Goal: Task Accomplishment & Management: Use online tool/utility

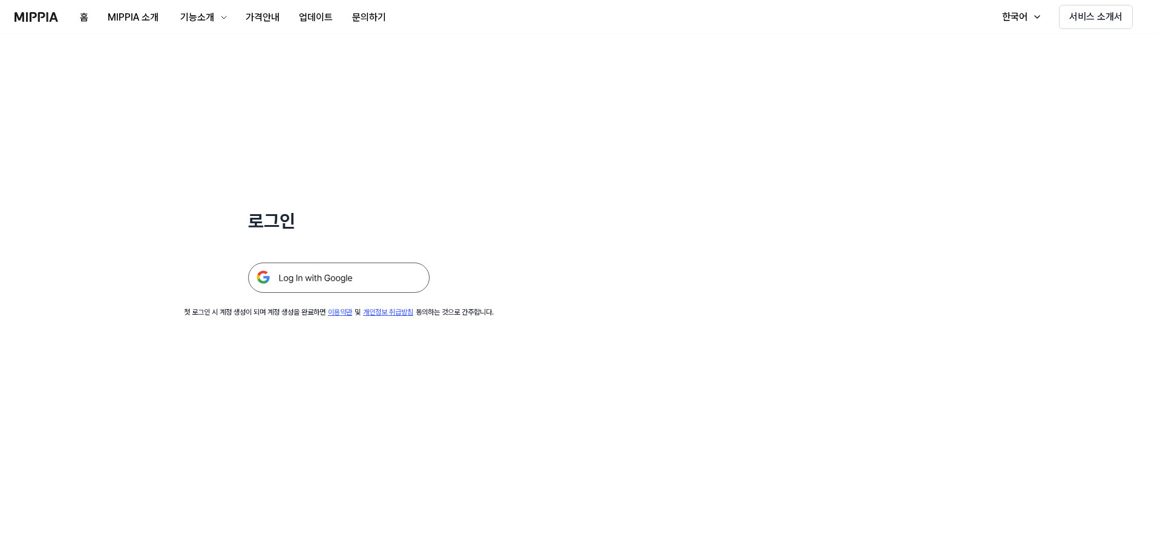
click at [352, 273] on img at bounding box center [339, 278] width 182 height 30
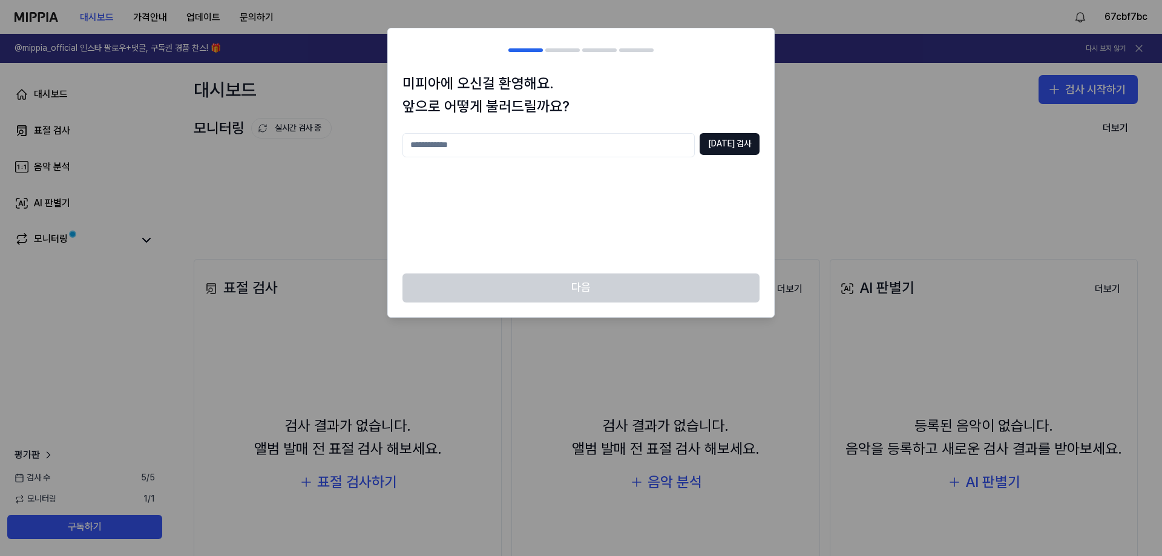
click at [561, 144] on input "text" at bounding box center [549, 145] width 292 height 24
drag, startPoint x: 536, startPoint y: 154, endPoint x: 287, endPoint y: 154, distance: 249.4
click at [287, 154] on body "대시보드 가격안내 업데이트 문의하기 67cbf7bc @mippia_official 인스타 팔로우+댓글, 구독권 경품 찬스! 🎁 다시 보지 않기…" at bounding box center [581, 278] width 1162 height 556
drag, startPoint x: 252, startPoint y: 148, endPoint x: 194, endPoint y: 155, distance: 58.5
click at [196, 155] on body "대시보드 가격안내 업데이트 문의하기 67cbf7bc @mippia_official 인스타 팔로우+댓글, 구독권 경품 찬스! 🎁 다시 보지 않기…" at bounding box center [581, 278] width 1162 height 556
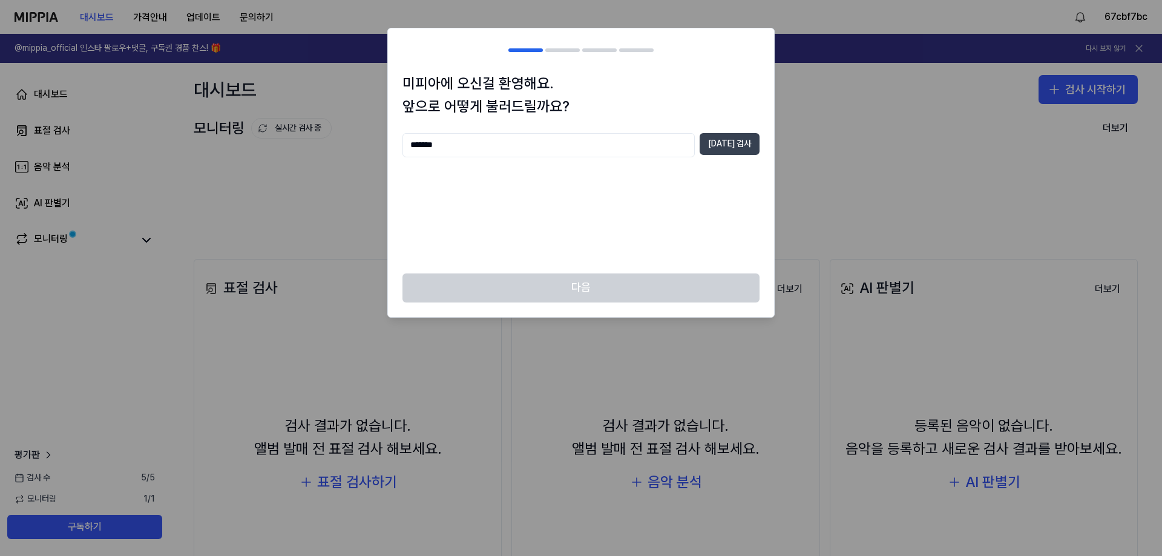
type input "*******"
click at [734, 139] on button "[DATE] 검사" at bounding box center [730, 144] width 60 height 22
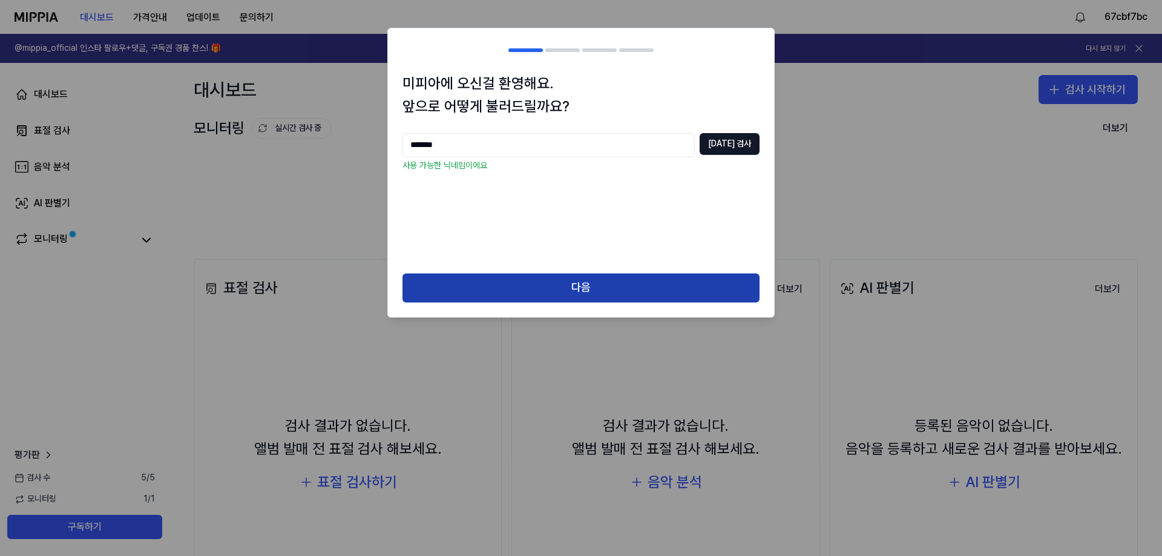
click at [622, 269] on div "미피아에 오신걸 환영해요. 앞으로 어떻게 불러드릴까요? ******* [DATE] 검사 사용 가능한 닉네임이에요" at bounding box center [581, 173] width 386 height 202
click at [616, 277] on button "다음" at bounding box center [581, 288] width 357 height 29
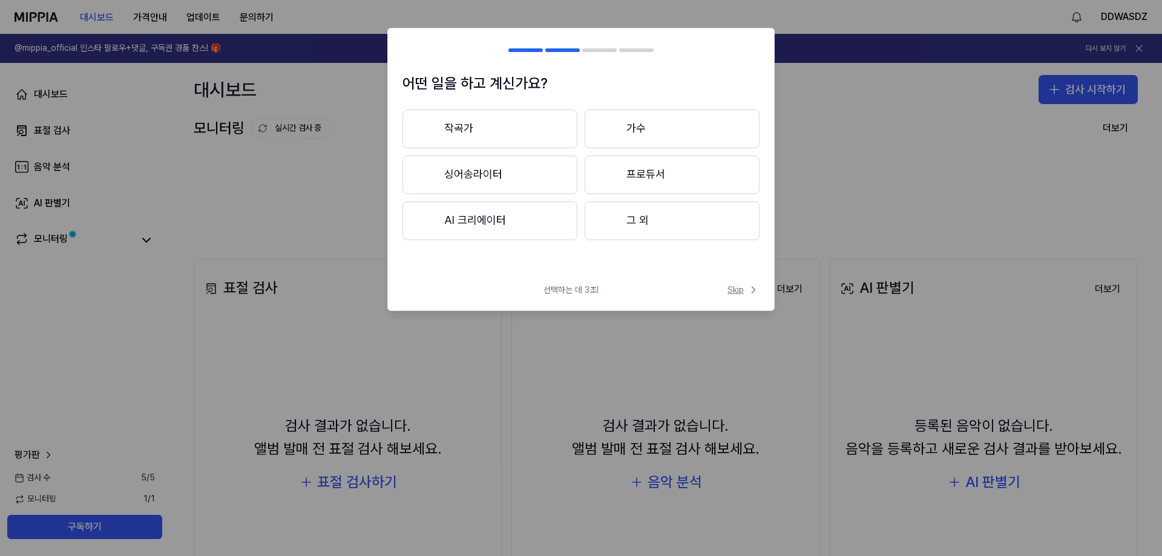
click at [745, 288] on span "Skip" at bounding box center [744, 290] width 32 height 12
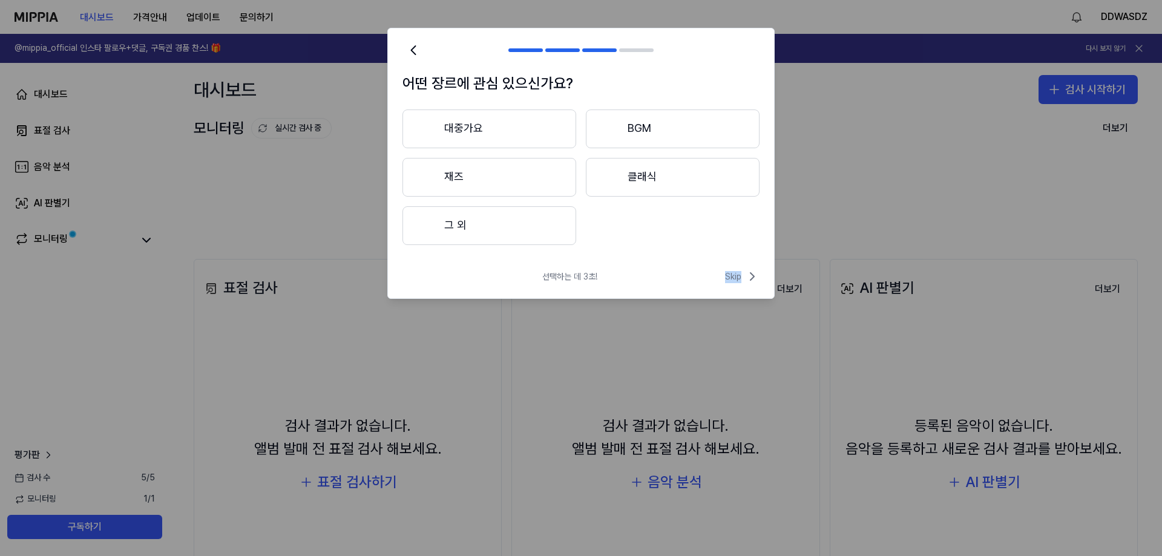
click at [745, 288] on div "선택하는 데 3초! Skip" at bounding box center [581, 283] width 386 height 29
click at [742, 279] on span "Skip" at bounding box center [742, 276] width 35 height 15
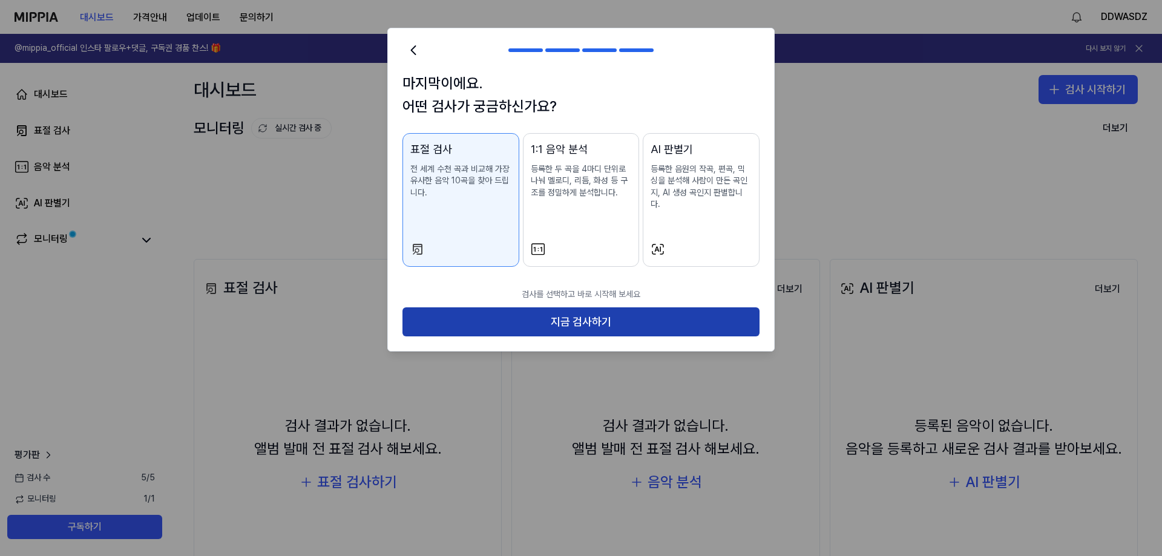
click at [608, 315] on button "지금 검사하기" at bounding box center [581, 322] width 357 height 29
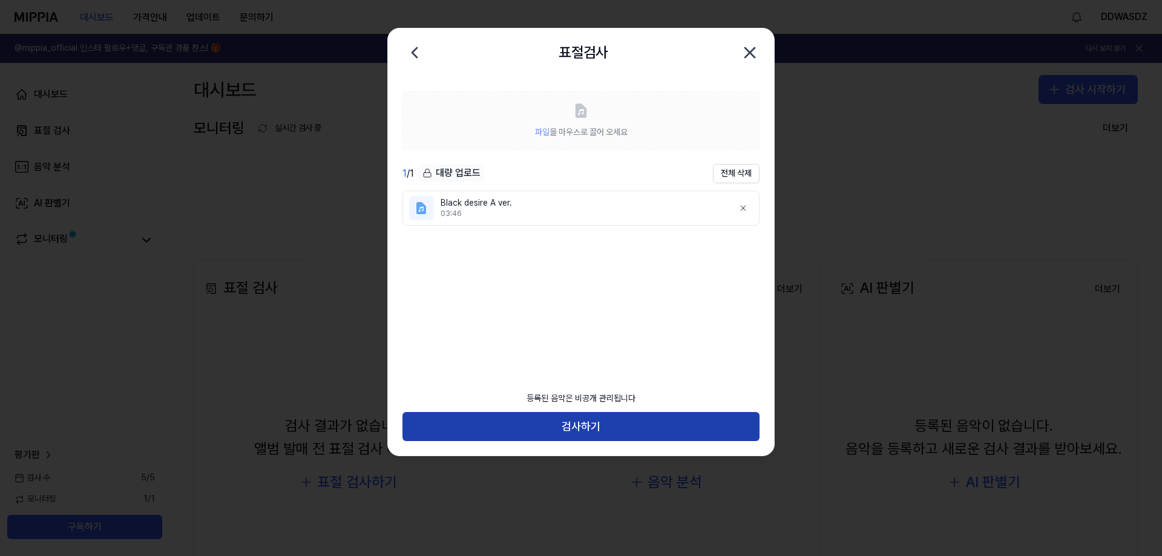
click at [627, 431] on button "검사하기" at bounding box center [581, 426] width 357 height 29
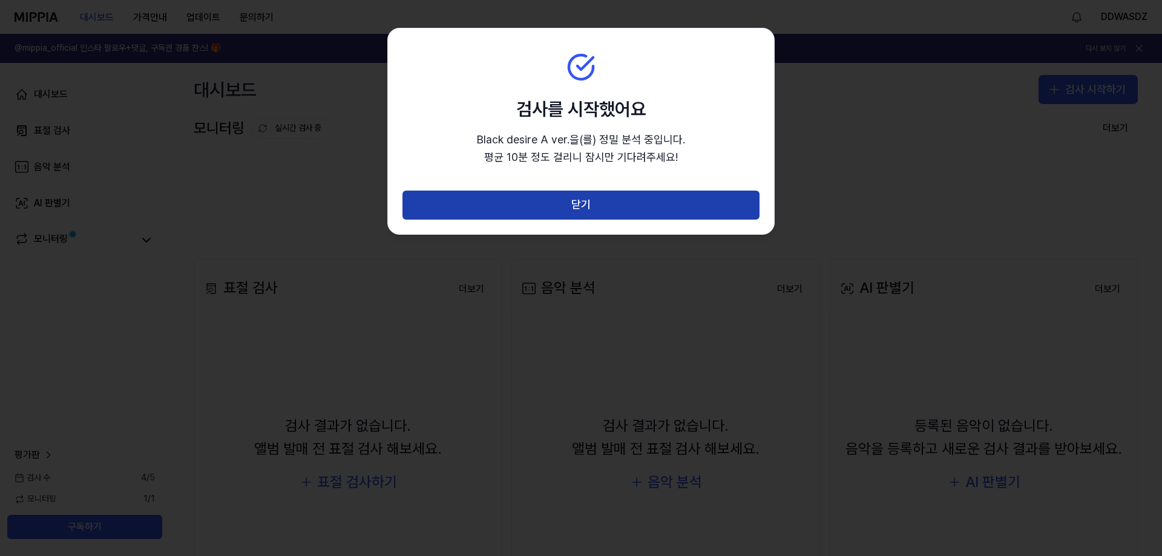
click at [671, 209] on button "닫기" at bounding box center [581, 205] width 357 height 29
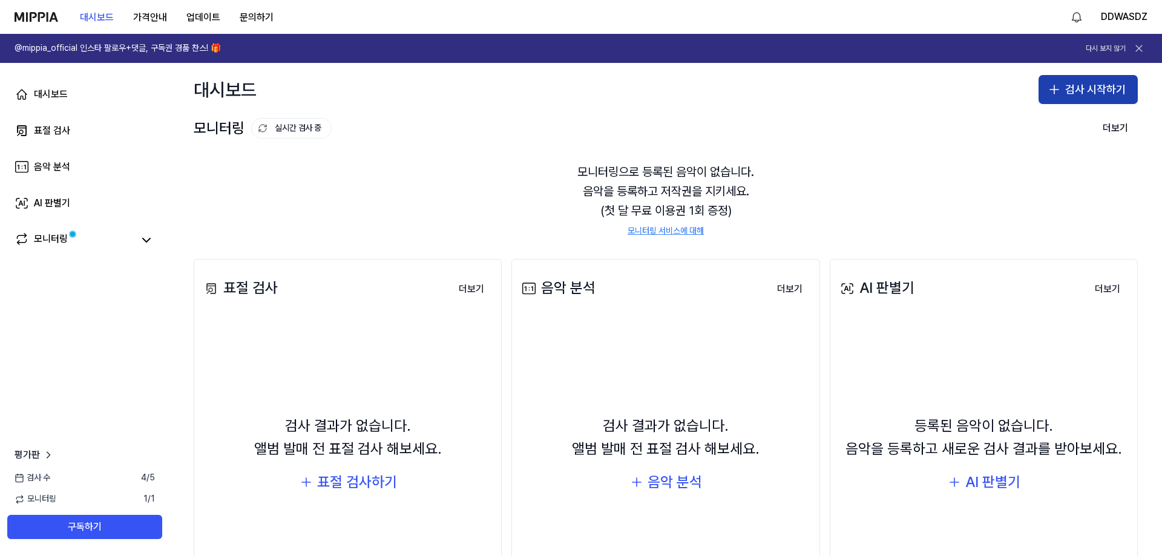
click at [1093, 80] on button "검사 시작하기" at bounding box center [1088, 89] width 99 height 29
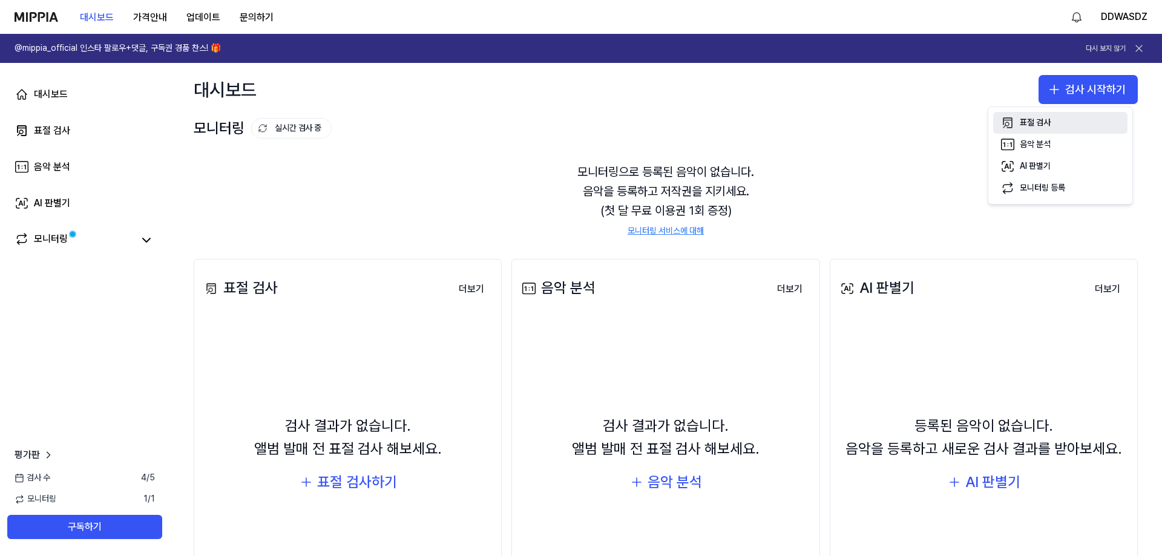
click at [1067, 116] on button "표절 검사" at bounding box center [1060, 123] width 134 height 22
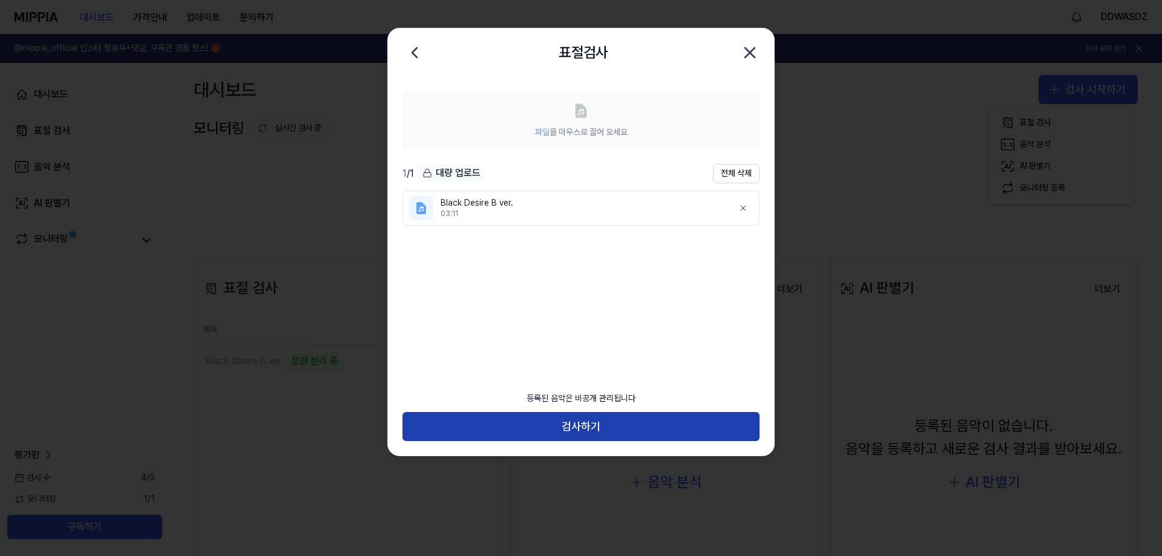
click at [613, 418] on button "검사하기" at bounding box center [581, 426] width 357 height 29
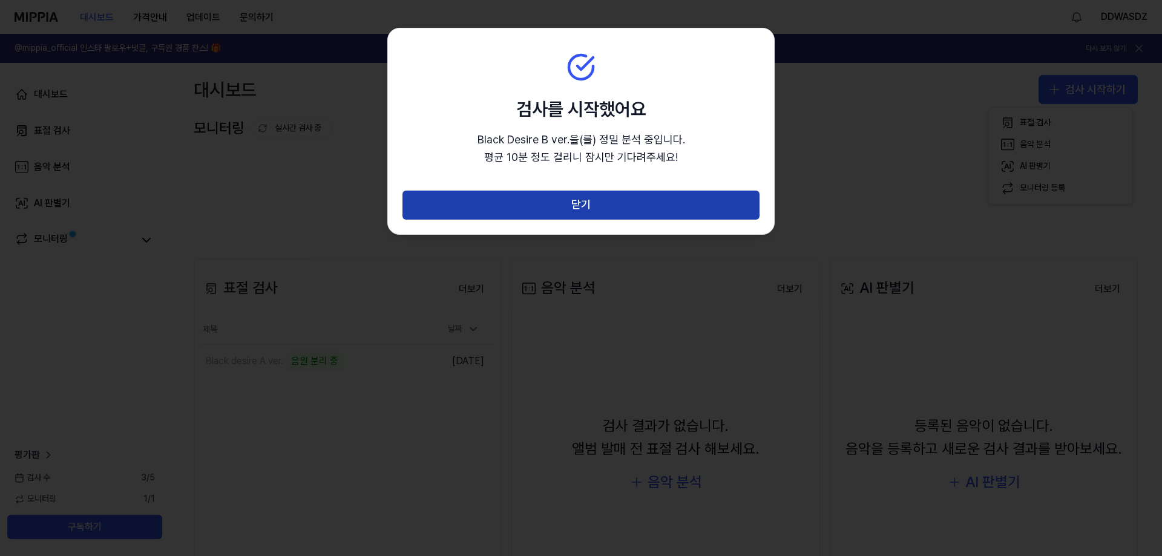
click at [525, 218] on button "닫기" at bounding box center [581, 205] width 357 height 29
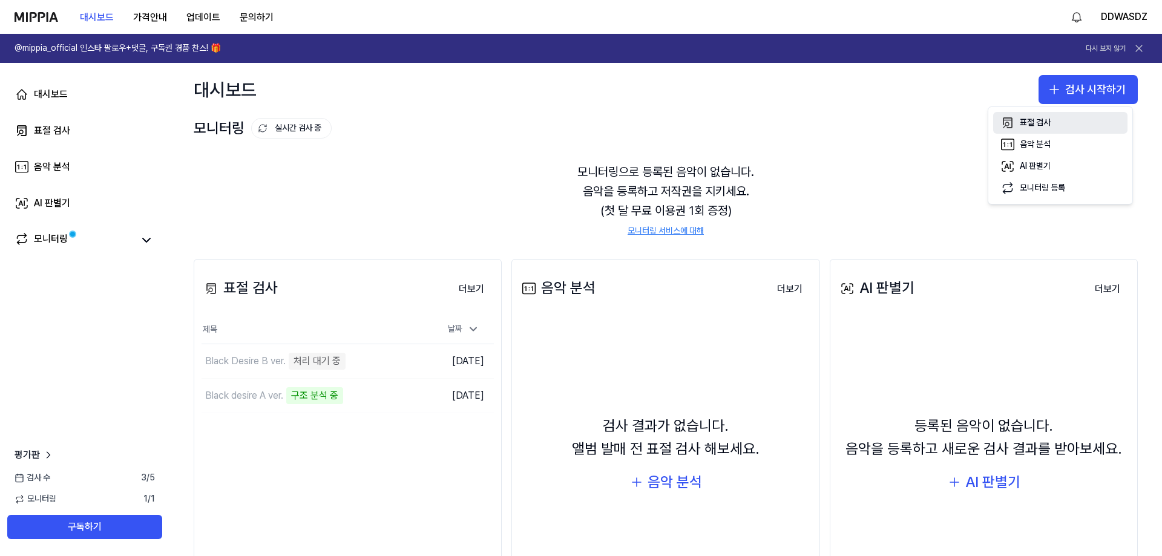
click at [1050, 120] on div "표절 검사" at bounding box center [1035, 123] width 31 height 12
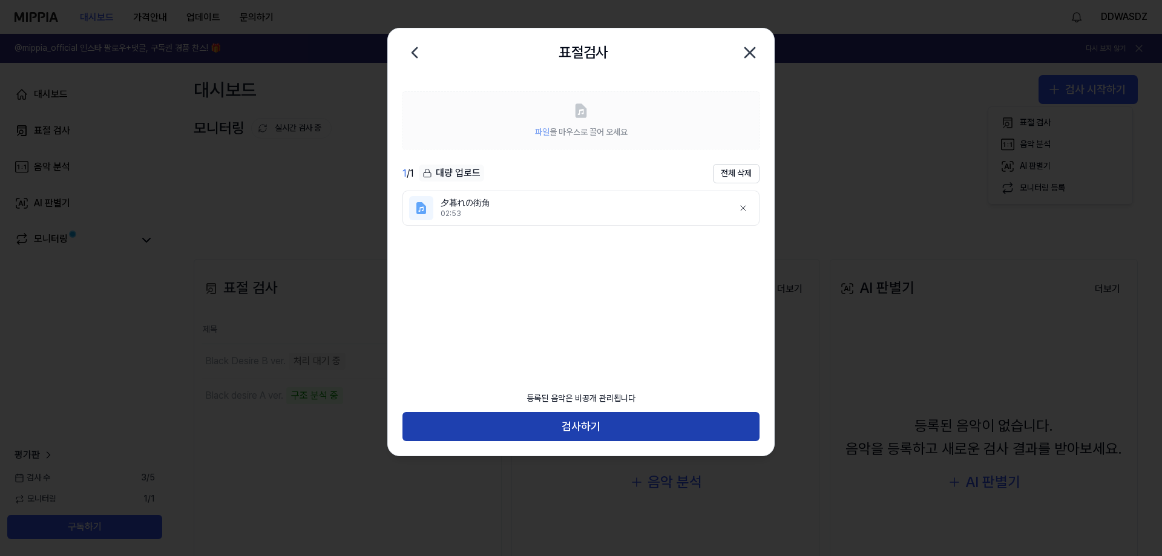
click at [589, 425] on button "검사하기" at bounding box center [581, 426] width 357 height 29
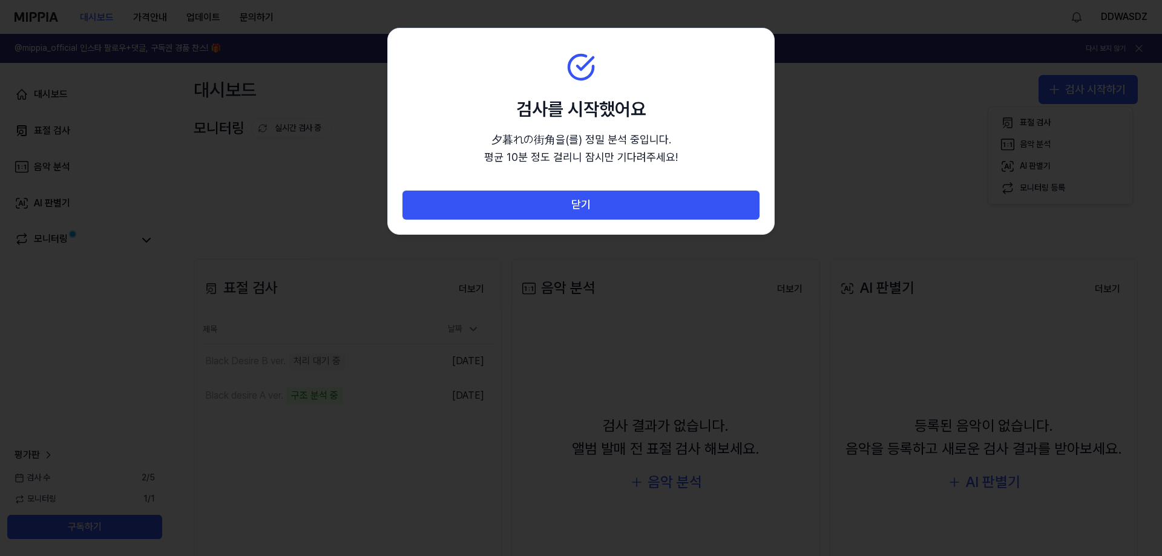
click at [1101, 87] on div at bounding box center [581, 278] width 1162 height 556
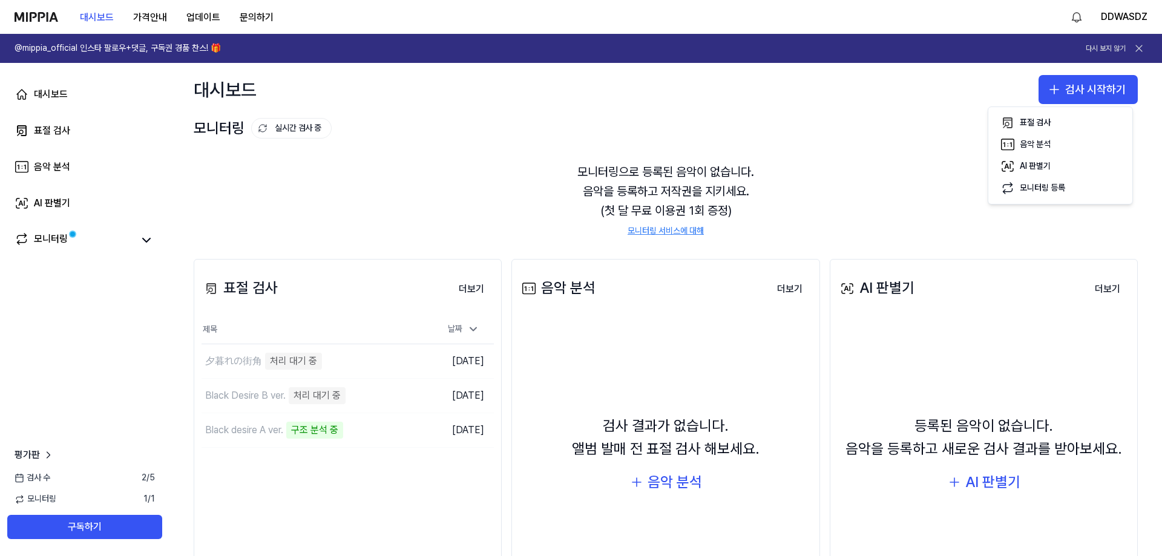
click at [1101, 87] on button "검사 시작하기" at bounding box center [1088, 89] width 99 height 29
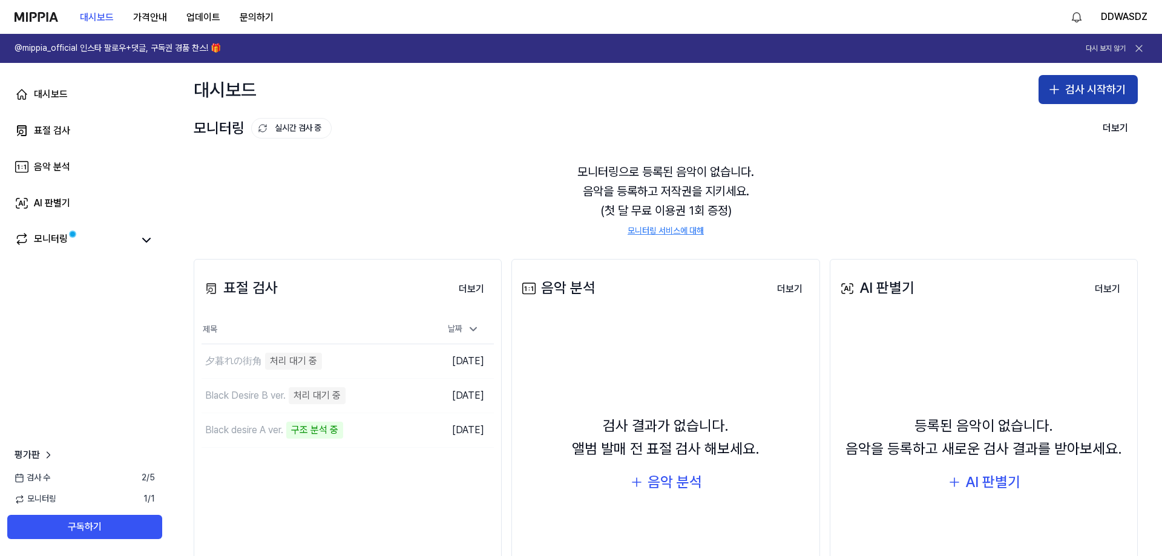
drag, startPoint x: 1089, startPoint y: 92, endPoint x: 1085, endPoint y: 100, distance: 9.2
click at [1089, 91] on button "검사 시작하기" at bounding box center [1088, 89] width 99 height 29
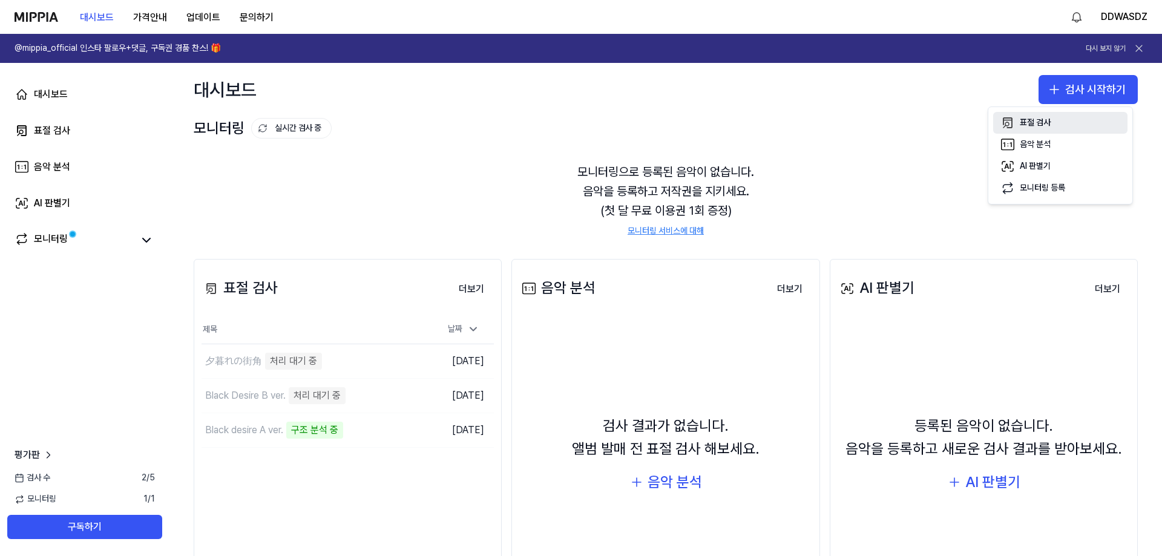
click at [1053, 131] on button "표절 검사" at bounding box center [1060, 123] width 134 height 22
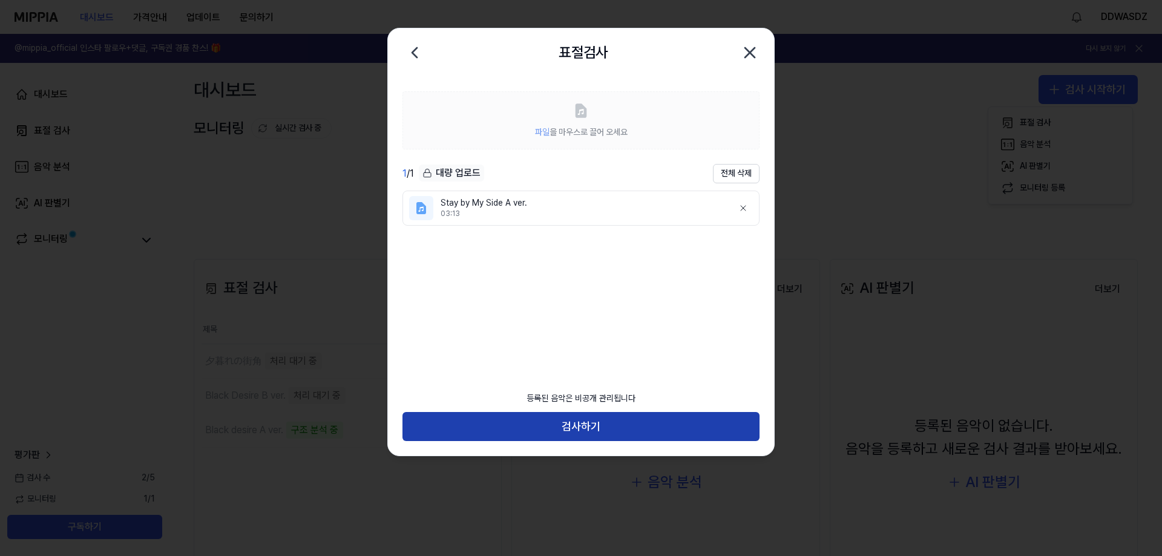
click at [617, 423] on button "검사하기" at bounding box center [581, 426] width 357 height 29
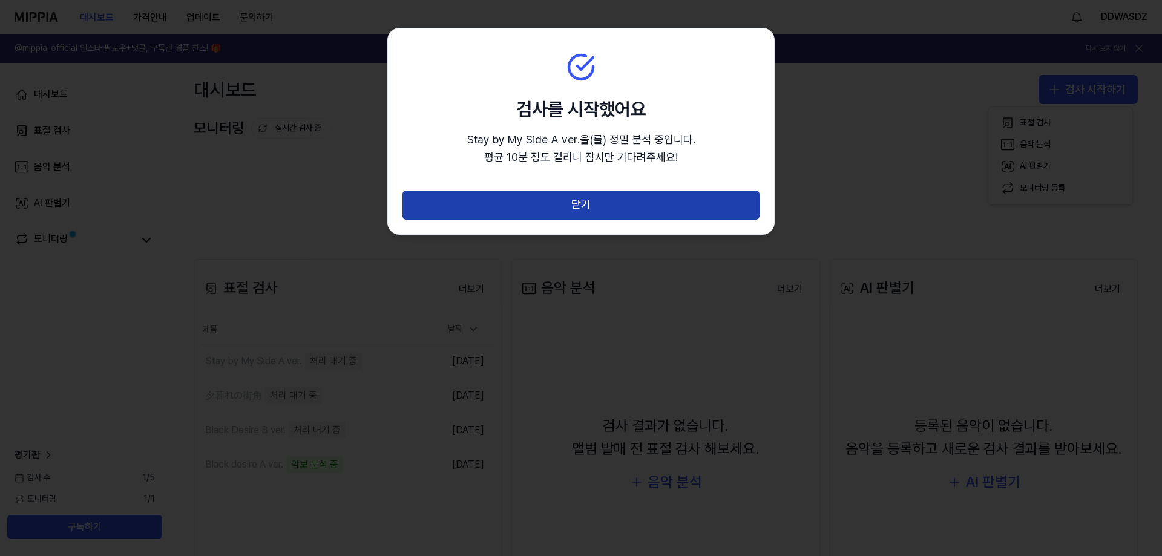
click at [682, 206] on button "닫기" at bounding box center [581, 205] width 357 height 29
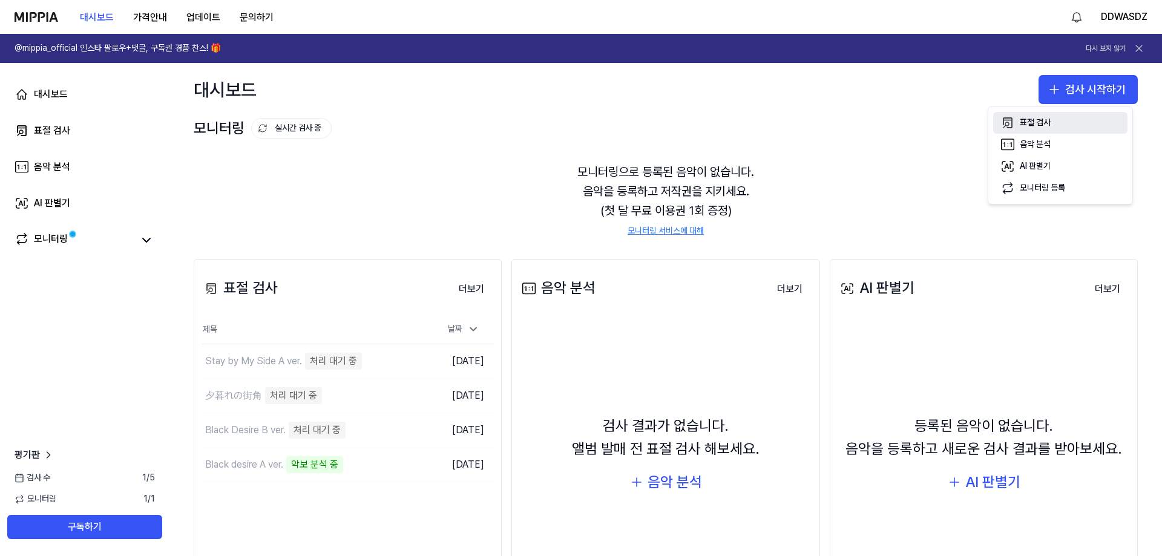
click at [1022, 128] on div "표절 검사" at bounding box center [1035, 123] width 31 height 12
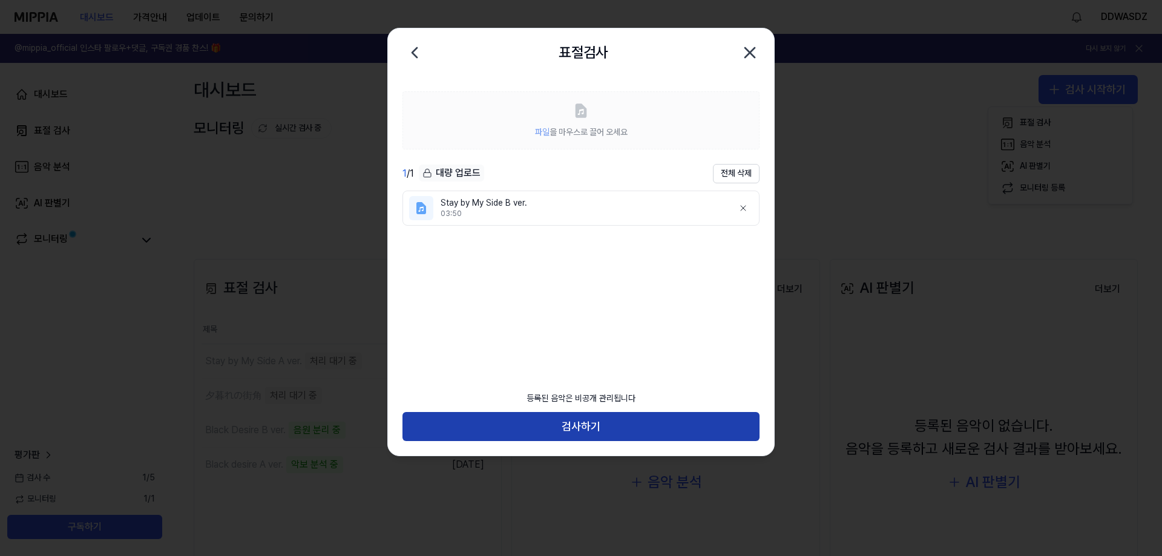
click at [576, 427] on button "검사하기" at bounding box center [581, 426] width 357 height 29
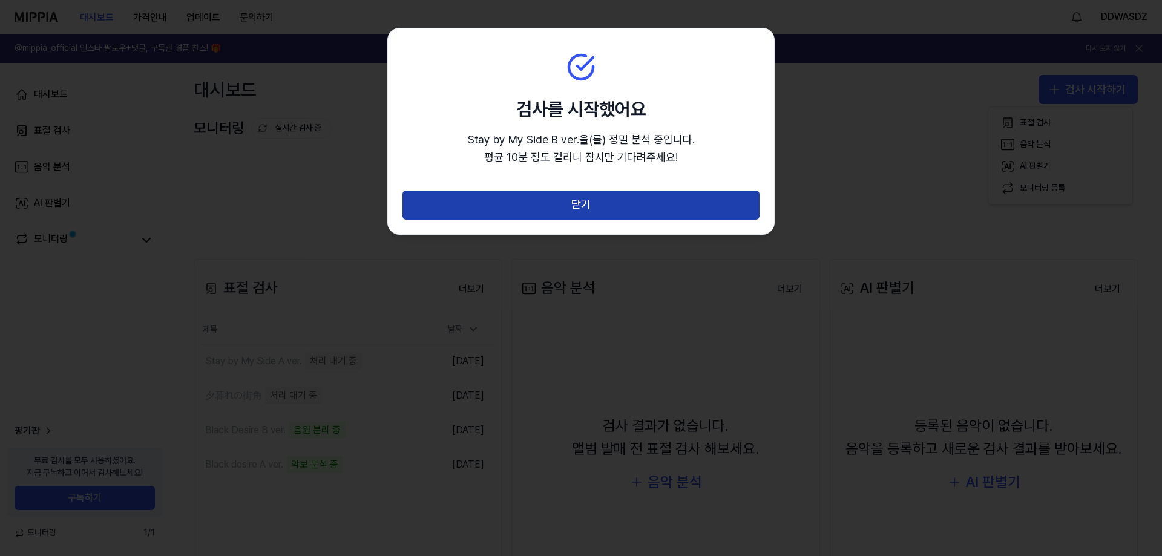
click at [647, 214] on button "닫기" at bounding box center [581, 205] width 357 height 29
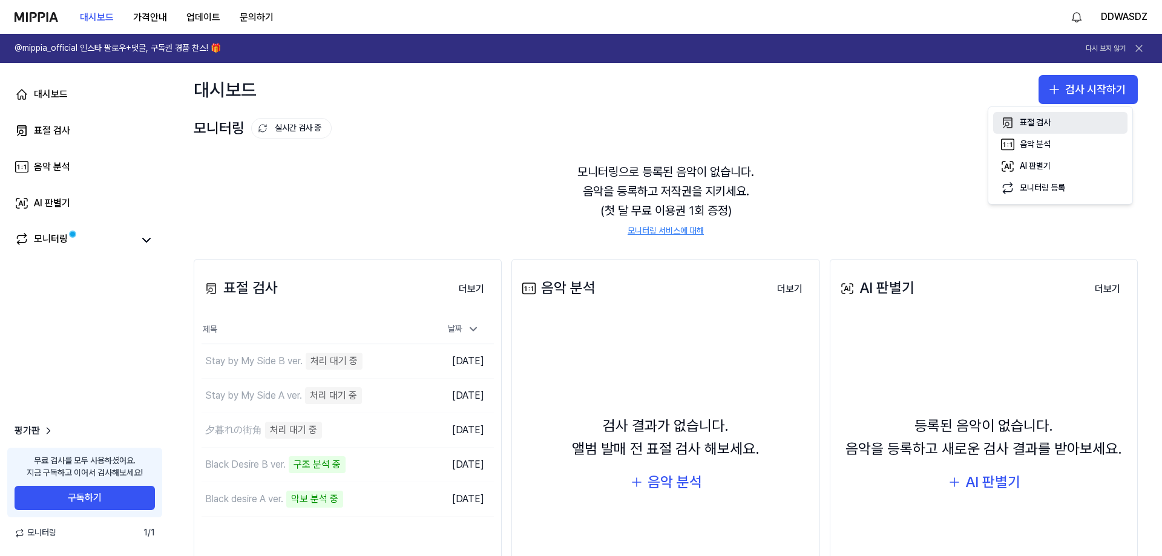
click at [1042, 119] on div "표절 검사" at bounding box center [1035, 123] width 31 height 12
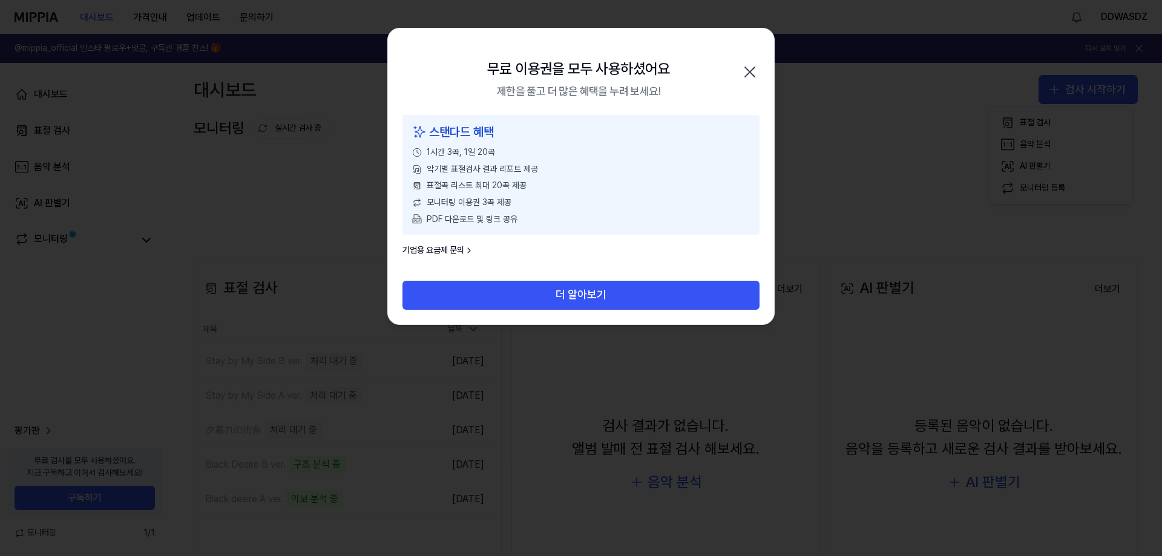
click at [758, 70] on icon "button" at bounding box center [749, 71] width 19 height 19
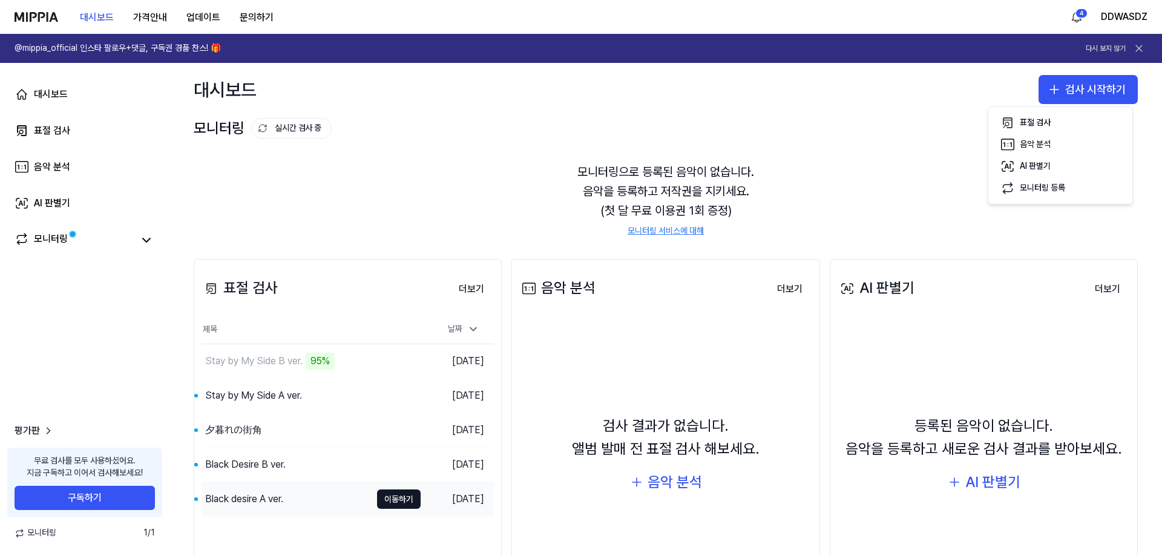
click at [277, 502] on div "Black desire A ver." at bounding box center [244, 499] width 78 height 15
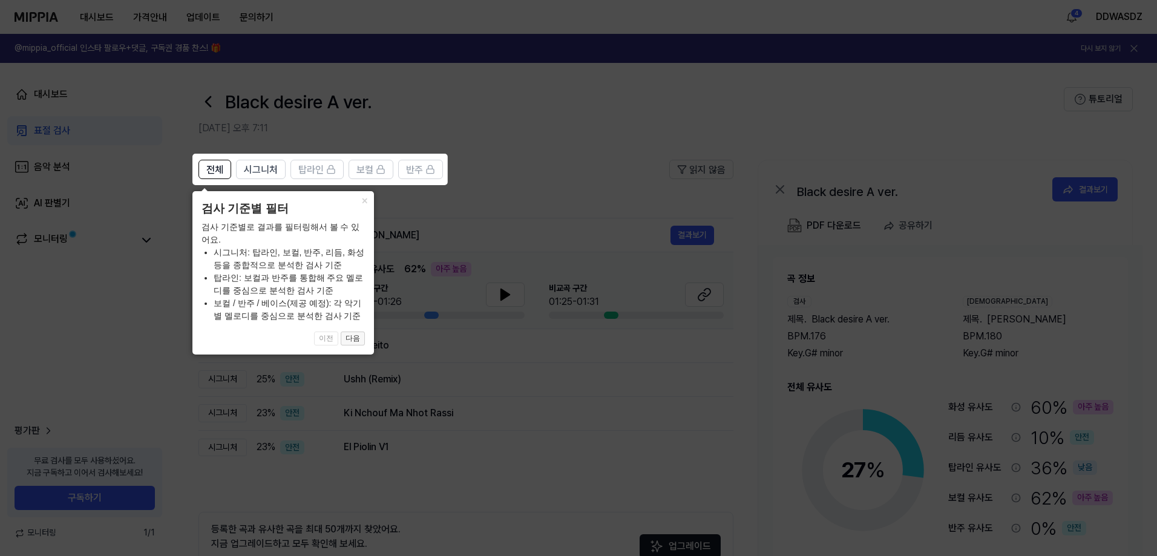
click at [352, 334] on button "다음" at bounding box center [353, 339] width 24 height 15
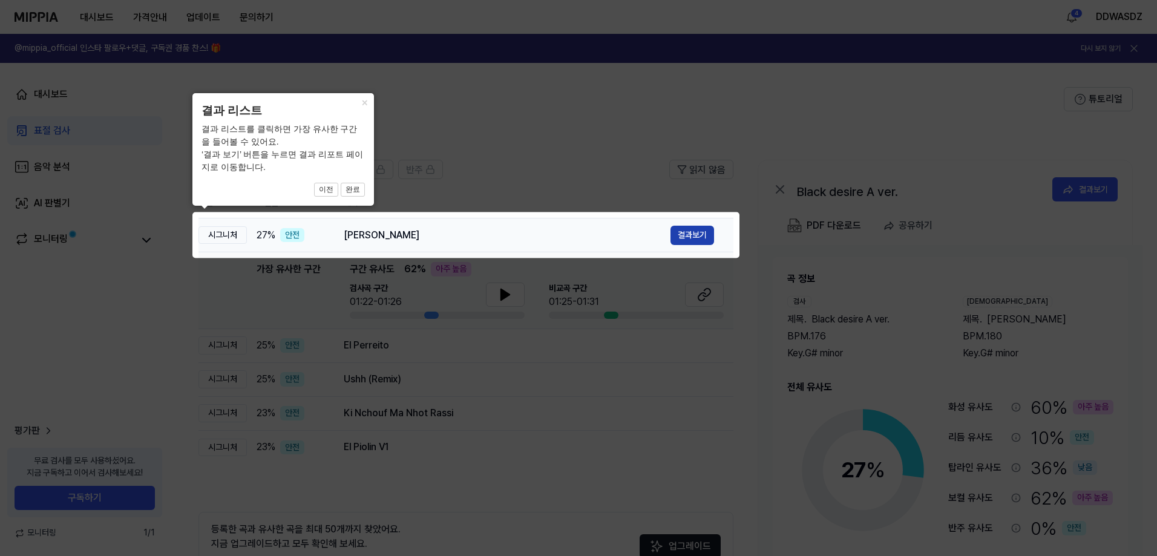
click at [695, 232] on button "결과보기" at bounding box center [693, 235] width 44 height 19
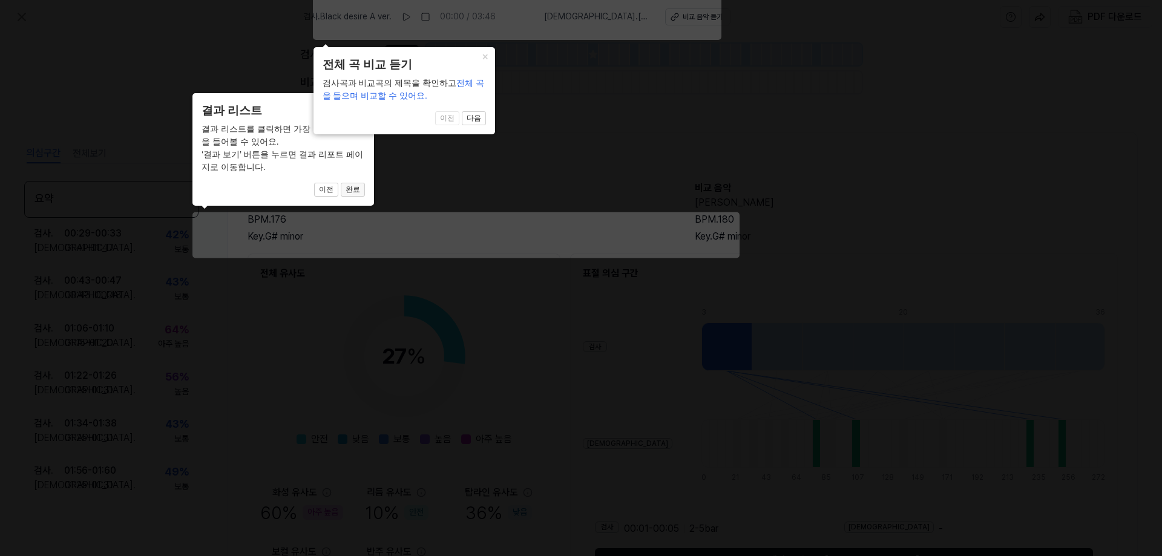
click at [352, 183] on button "완료" at bounding box center [353, 190] width 24 height 15
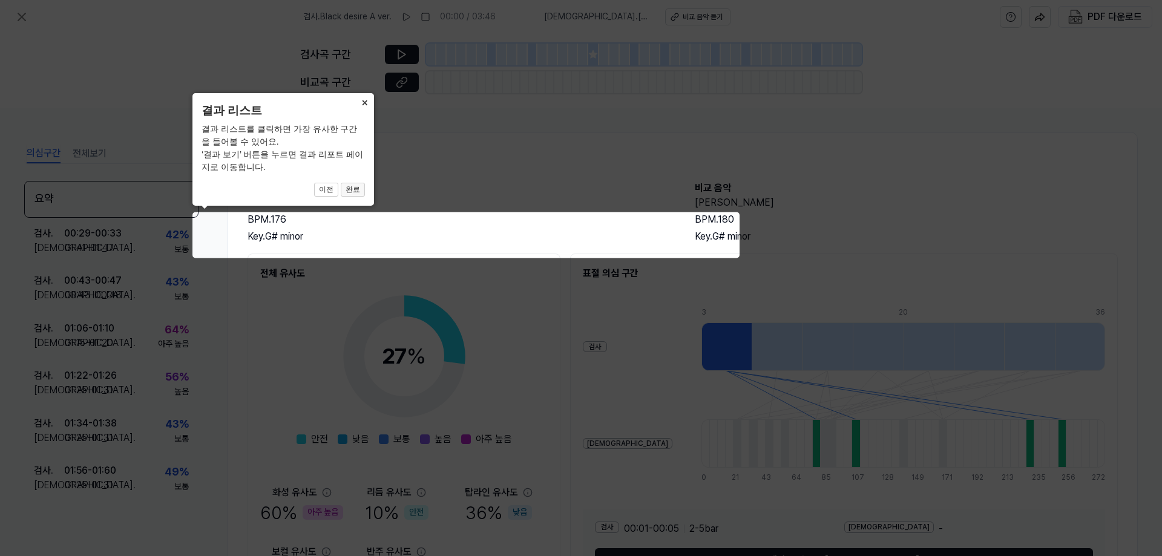
click at [354, 186] on button "완료" at bounding box center [353, 190] width 24 height 15
click at [355, 186] on button "완료" at bounding box center [353, 190] width 24 height 15
click at [355, 191] on button "완료" at bounding box center [353, 190] width 24 height 15
click at [354, 194] on button "완료" at bounding box center [353, 190] width 24 height 15
click at [364, 100] on button "×" at bounding box center [364, 101] width 19 height 17
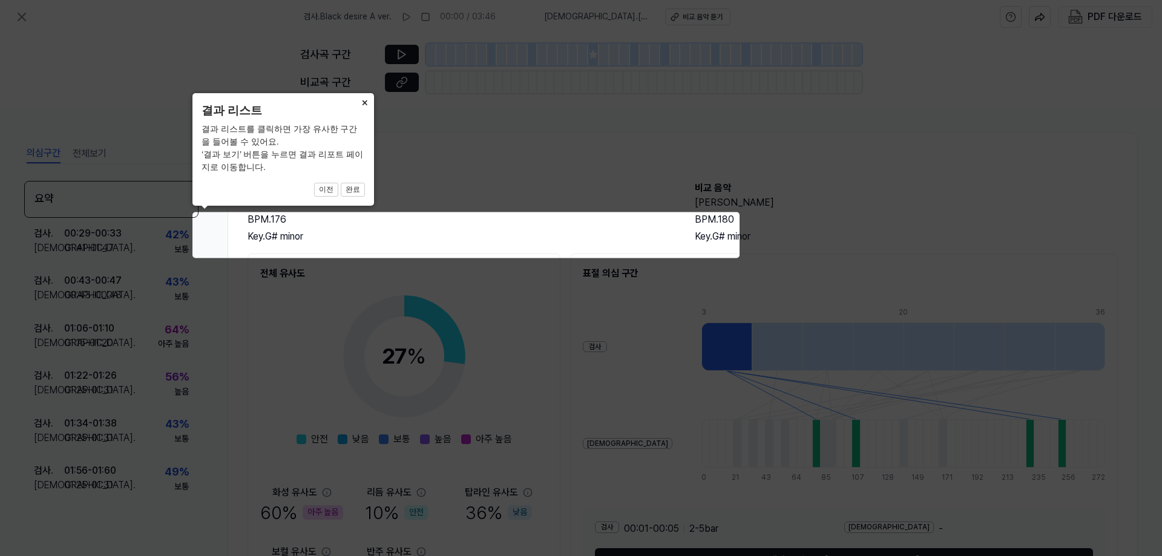
click at [363, 102] on button "×" at bounding box center [364, 101] width 19 height 17
click at [649, 333] on icon at bounding box center [581, 278] width 1162 height 556
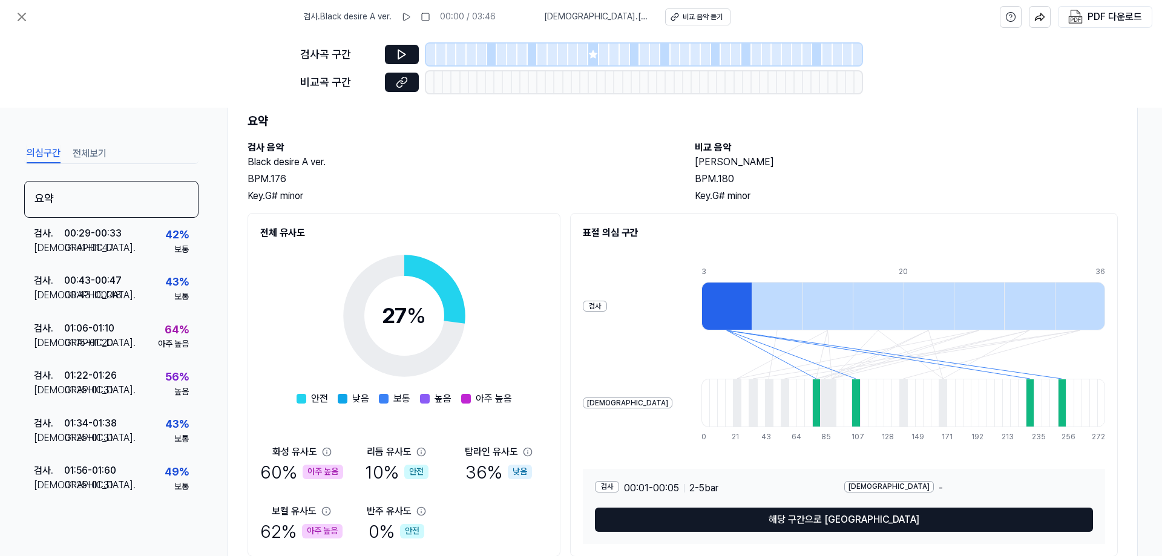
scroll to position [61, 0]
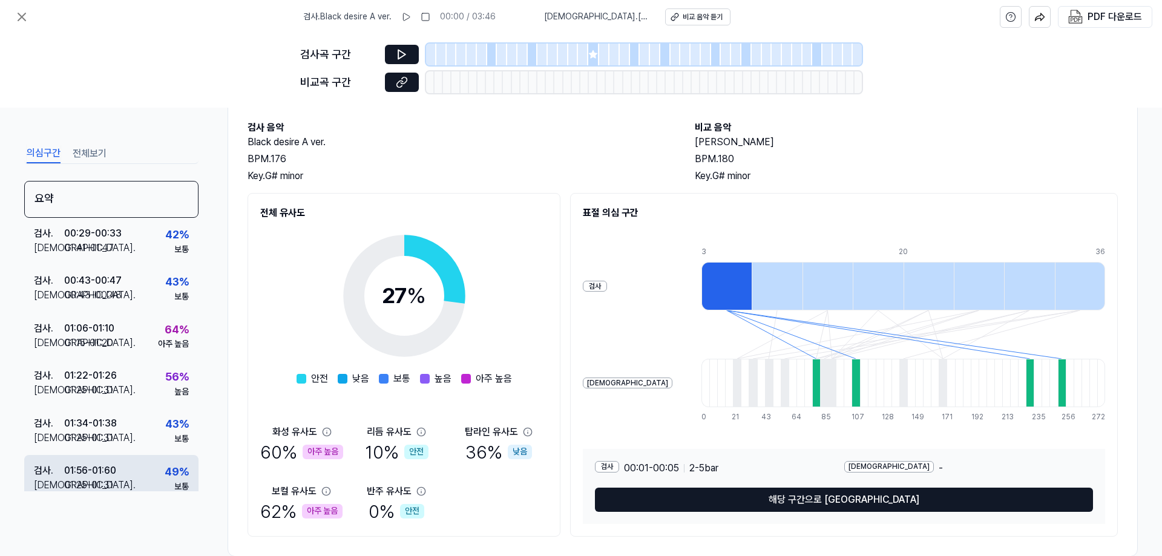
click at [116, 486] on div "[DEMOGRAPHIC_DATA] . 01:25 - 01:31" at bounding box center [75, 485] width 82 height 15
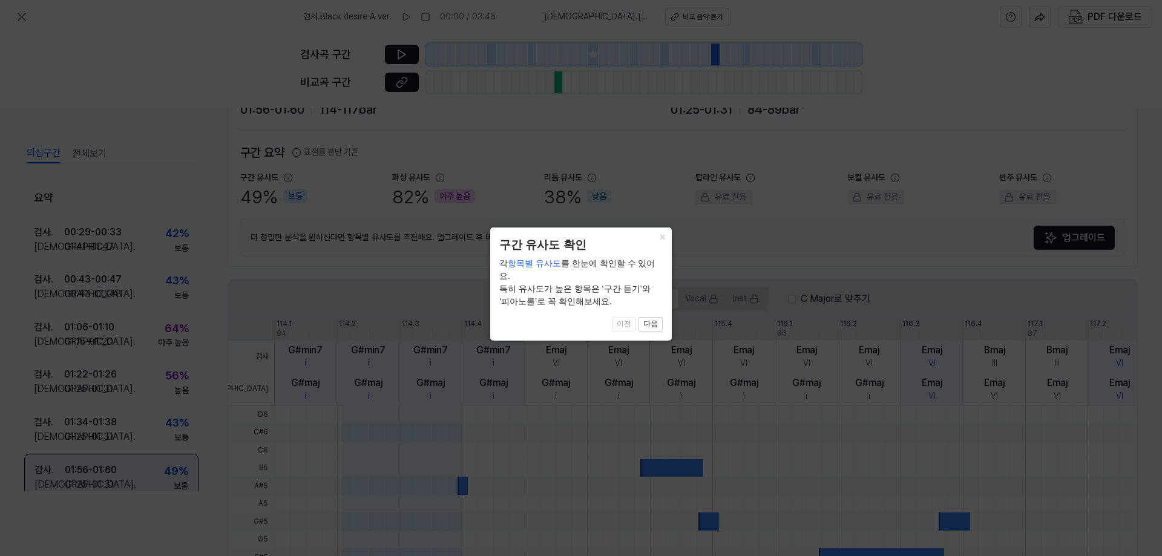
scroll to position [268, 0]
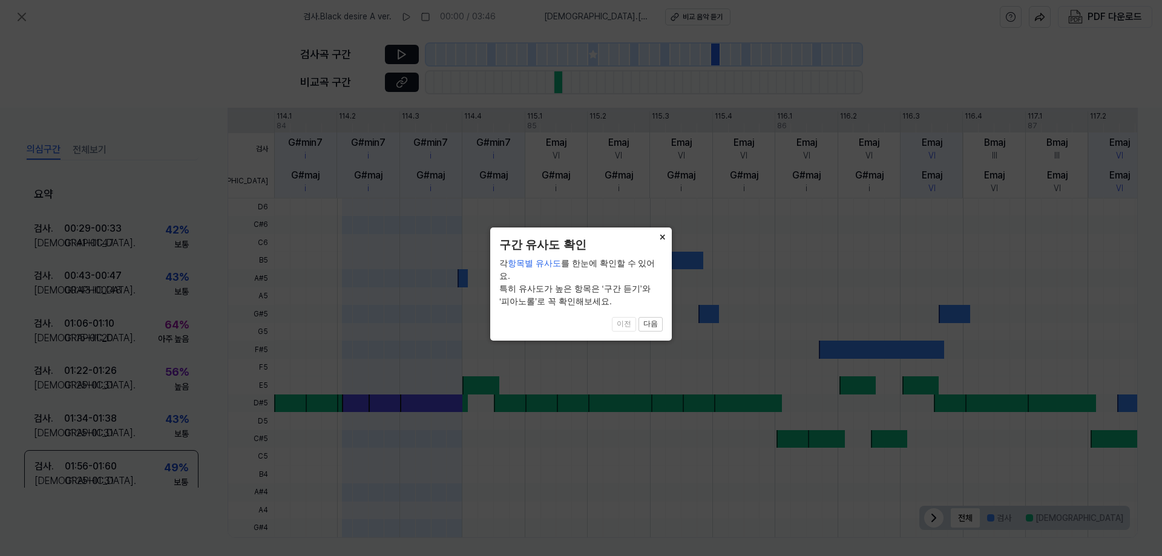
click at [664, 241] on button "×" at bounding box center [662, 236] width 19 height 17
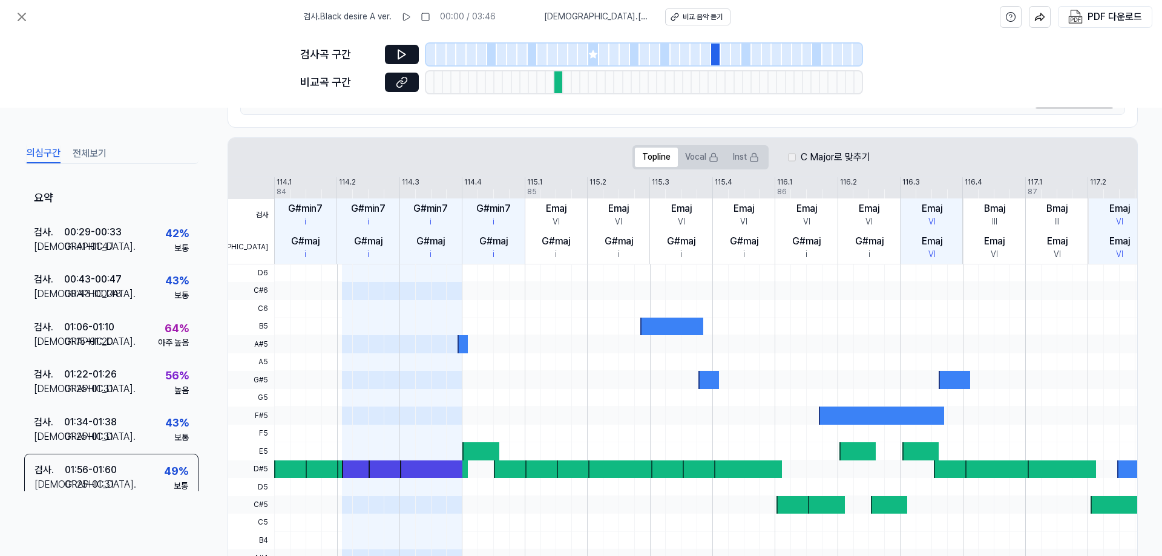
scroll to position [87, 0]
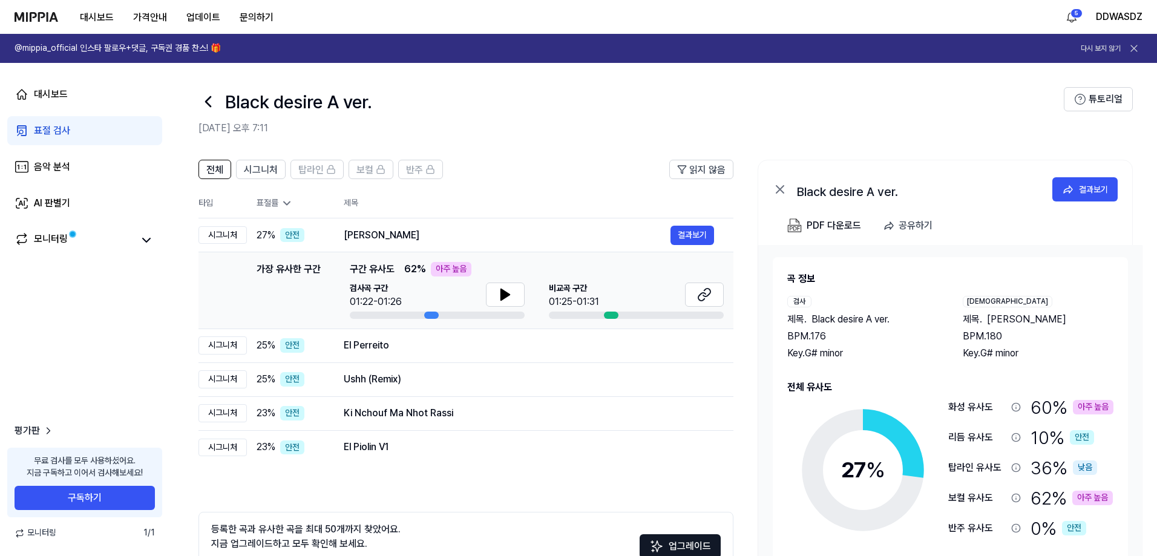
click at [214, 100] on icon at bounding box center [208, 101] width 19 height 19
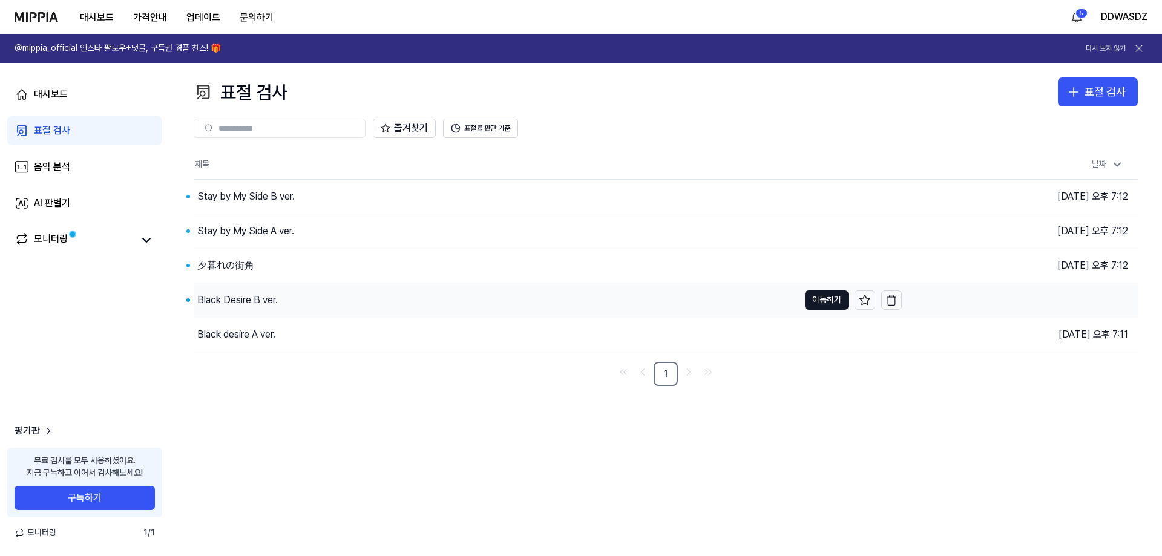
click at [262, 306] on div "Black Desire B ver." at bounding box center [237, 300] width 81 height 15
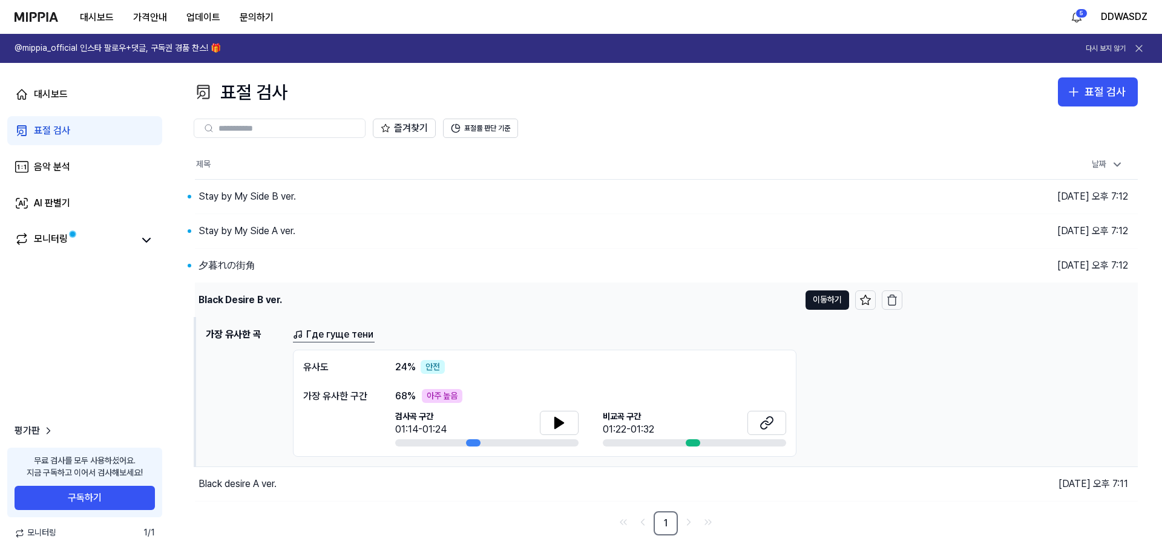
click at [262, 306] on div "Black Desire B ver." at bounding box center [241, 300] width 84 height 15
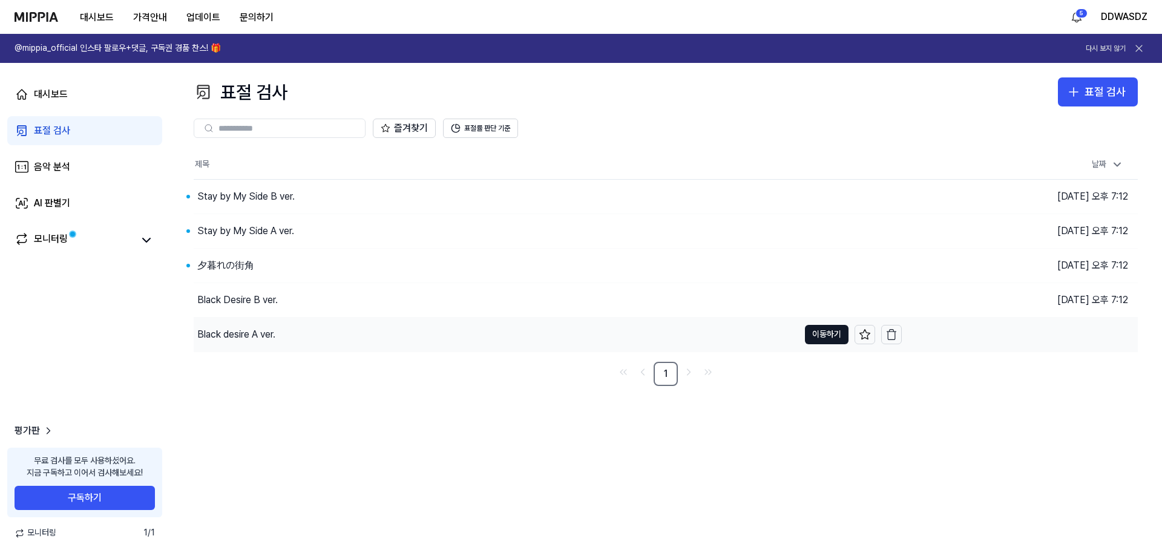
click at [210, 331] on div "Black desire A ver." at bounding box center [236, 335] width 78 height 15
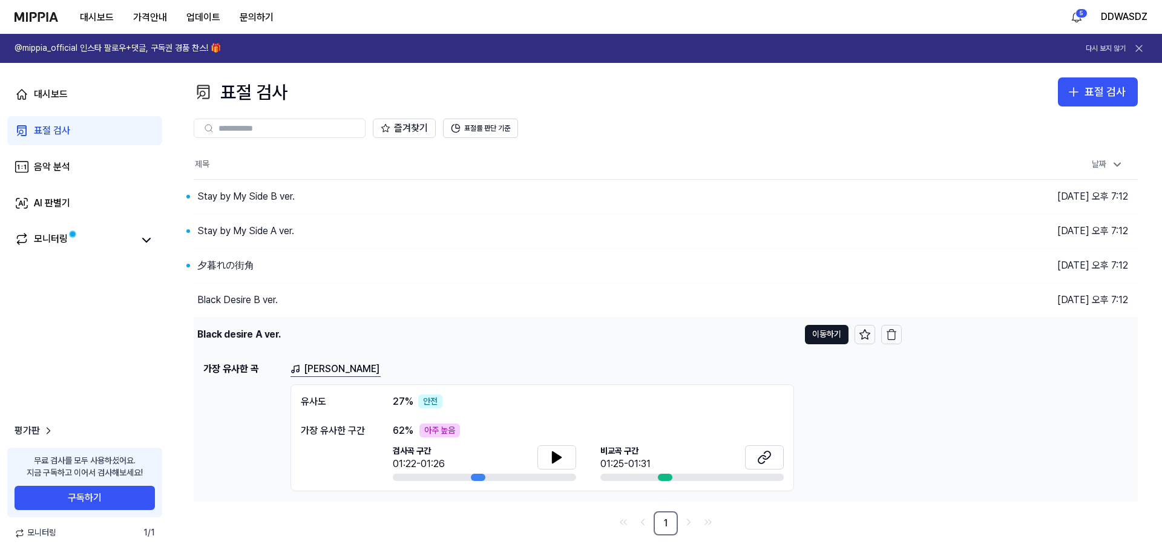
click at [210, 331] on div "Black desire A ver." at bounding box center [239, 335] width 84 height 15
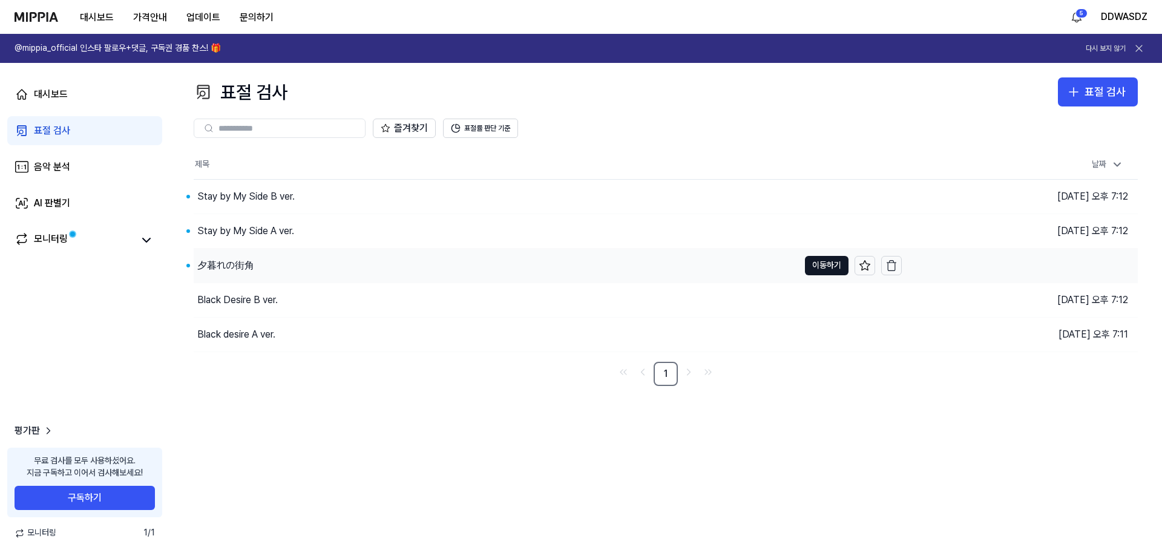
click at [234, 257] on div "夕暮れの街角" at bounding box center [496, 266] width 605 height 34
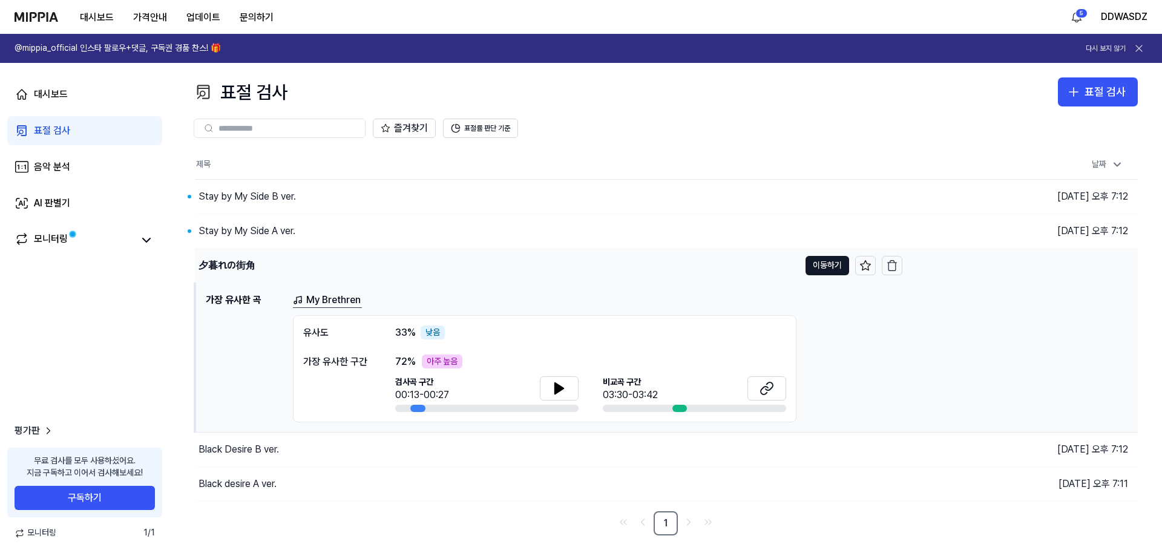
click at [233, 257] on div "夕暮れの街角" at bounding box center [497, 266] width 605 height 34
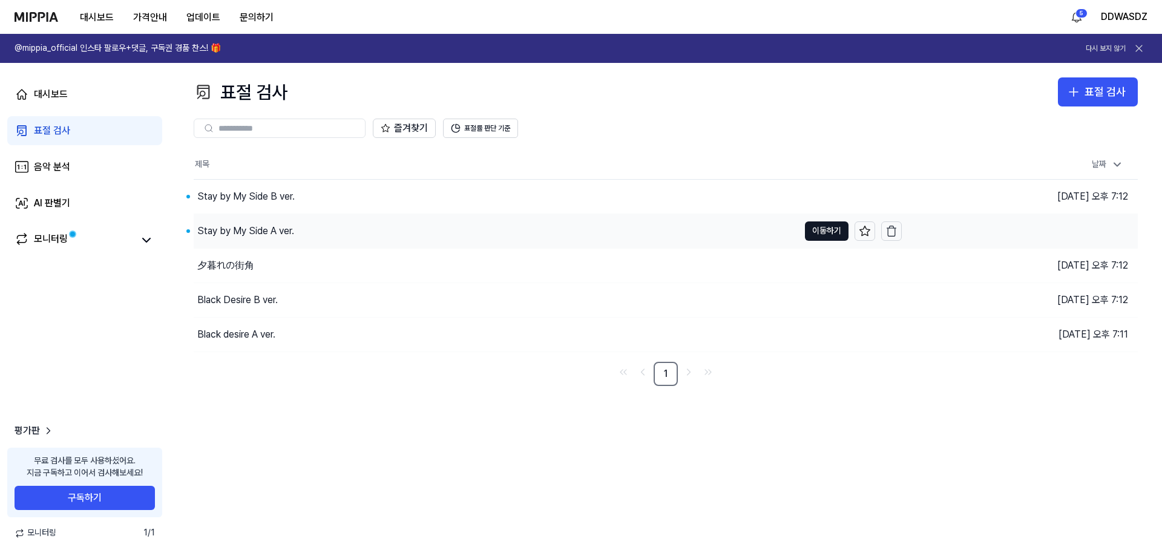
click at [241, 231] on div "Stay by My Side A ver." at bounding box center [245, 231] width 97 height 15
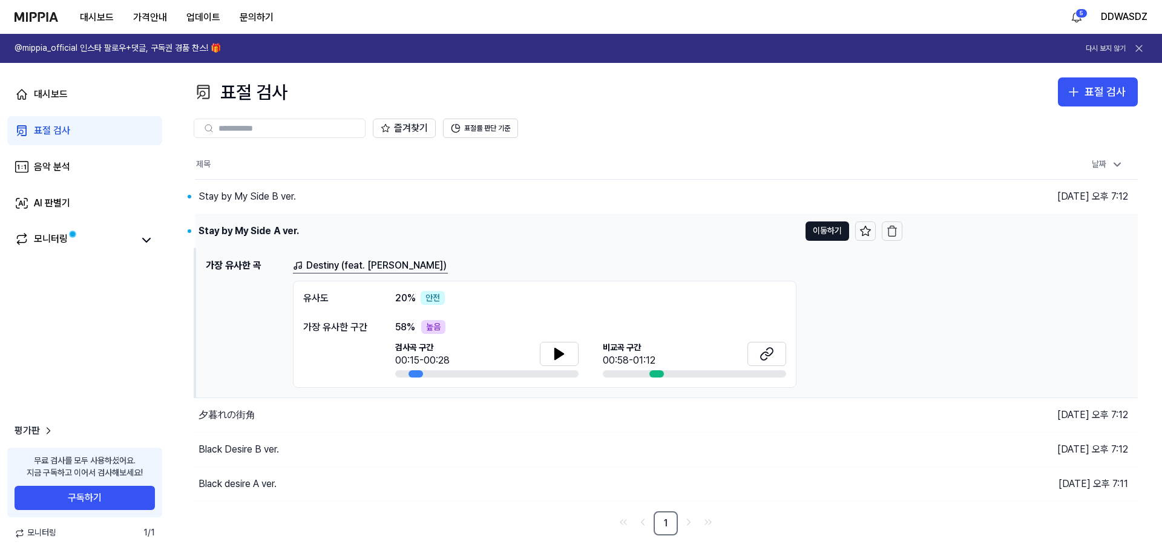
click at [241, 231] on div "Stay by My Side A ver." at bounding box center [249, 231] width 100 height 15
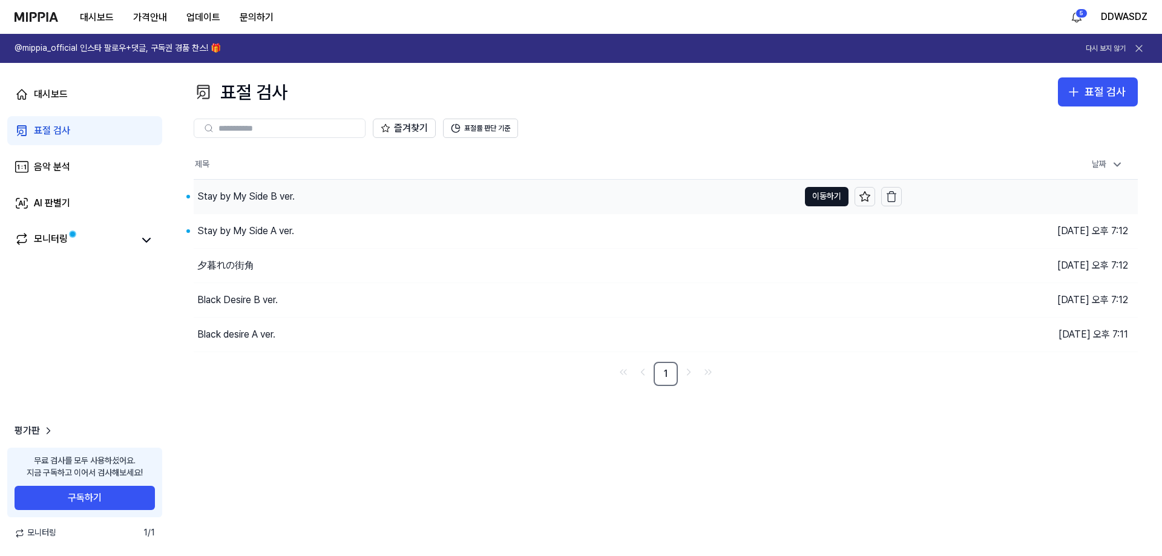
click at [237, 199] on div "Stay by My Side B ver." at bounding box center [245, 196] width 97 height 15
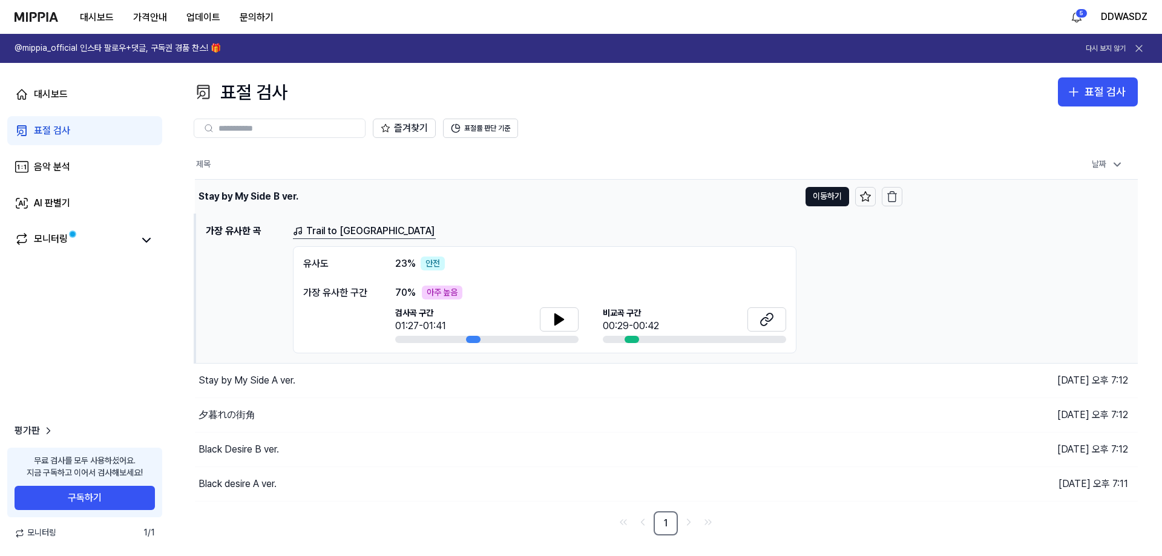
click at [237, 199] on div "Stay by My Side B ver." at bounding box center [249, 196] width 100 height 15
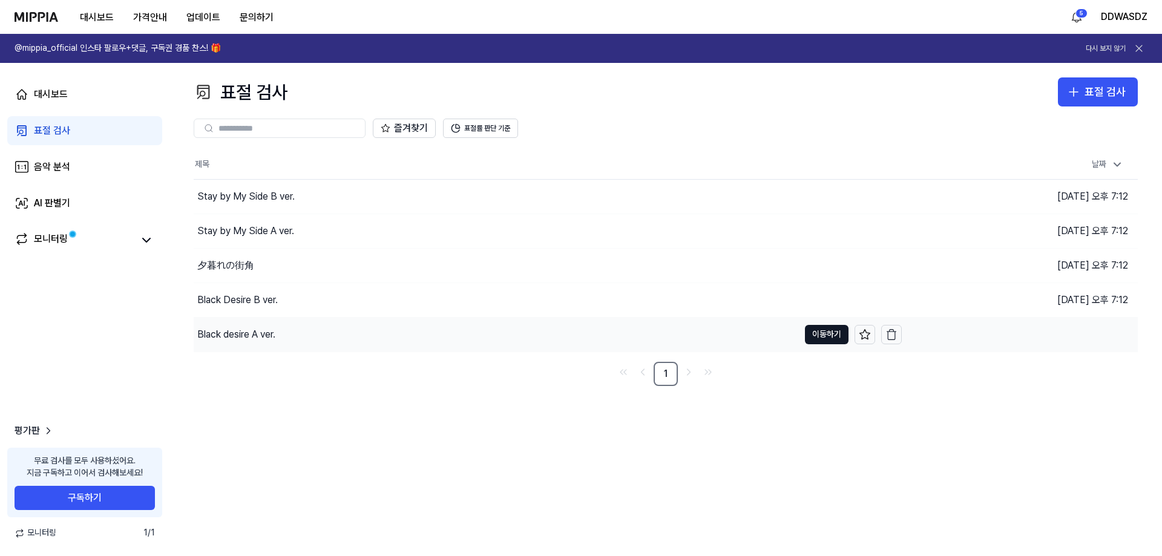
click at [221, 326] on div "Black desire A ver." at bounding box center [496, 335] width 605 height 34
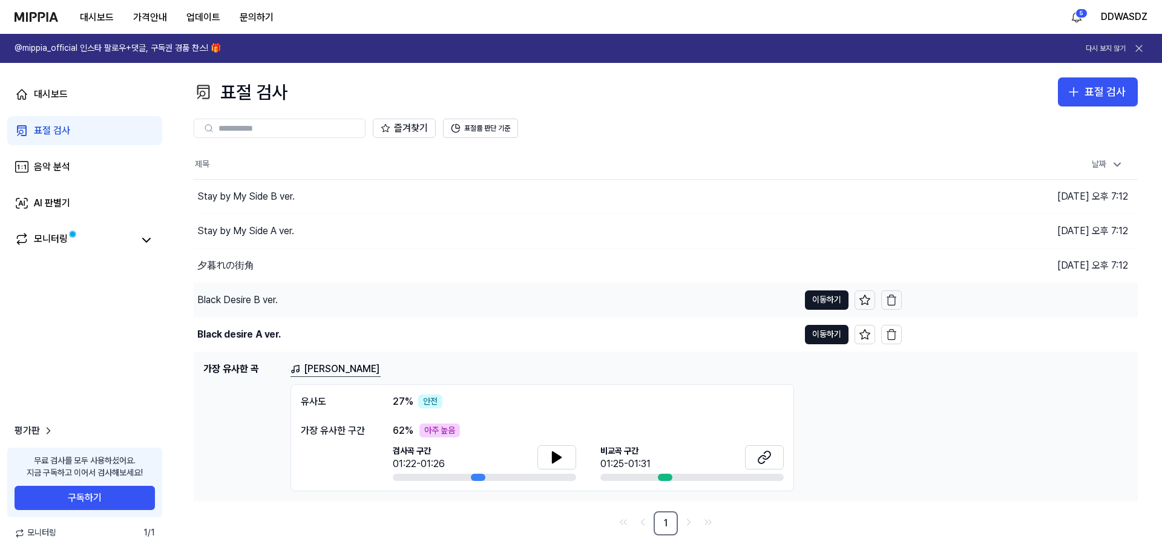
click at [215, 304] on div "Black Desire B ver." at bounding box center [237, 300] width 81 height 15
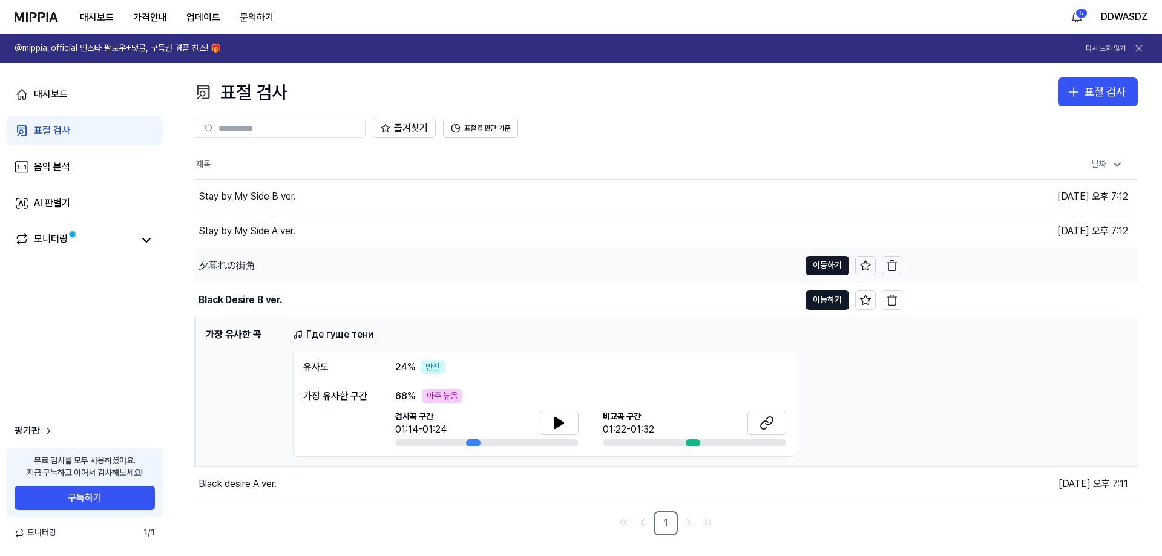
click at [216, 267] on div "夕暮れの街角" at bounding box center [227, 265] width 57 height 15
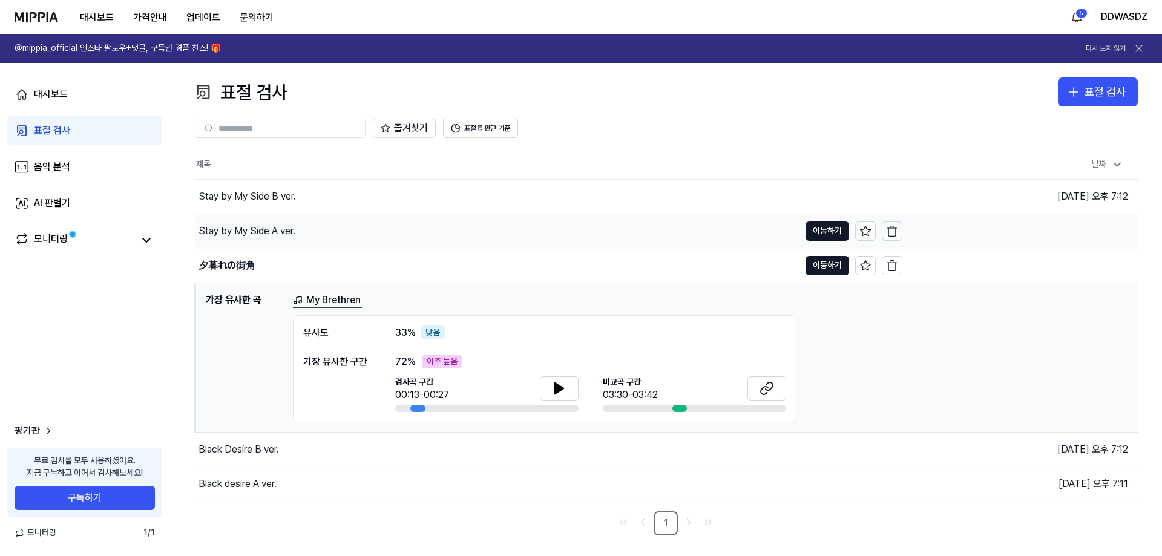
click at [229, 235] on div "Stay by My Side A ver." at bounding box center [247, 231] width 97 height 15
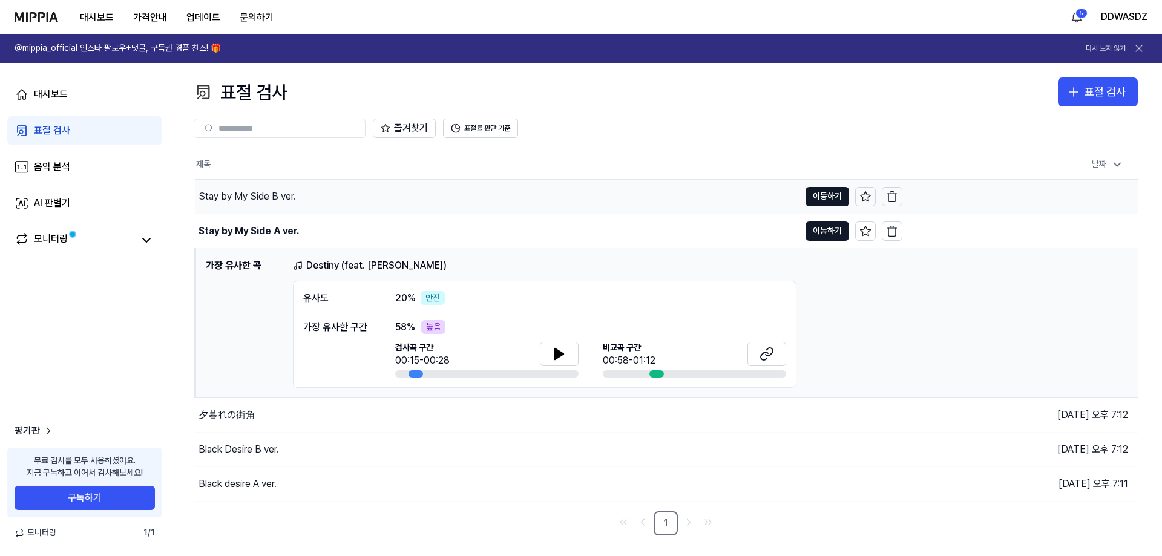
click at [245, 208] on div "Stay by My Side B ver." at bounding box center [497, 197] width 605 height 34
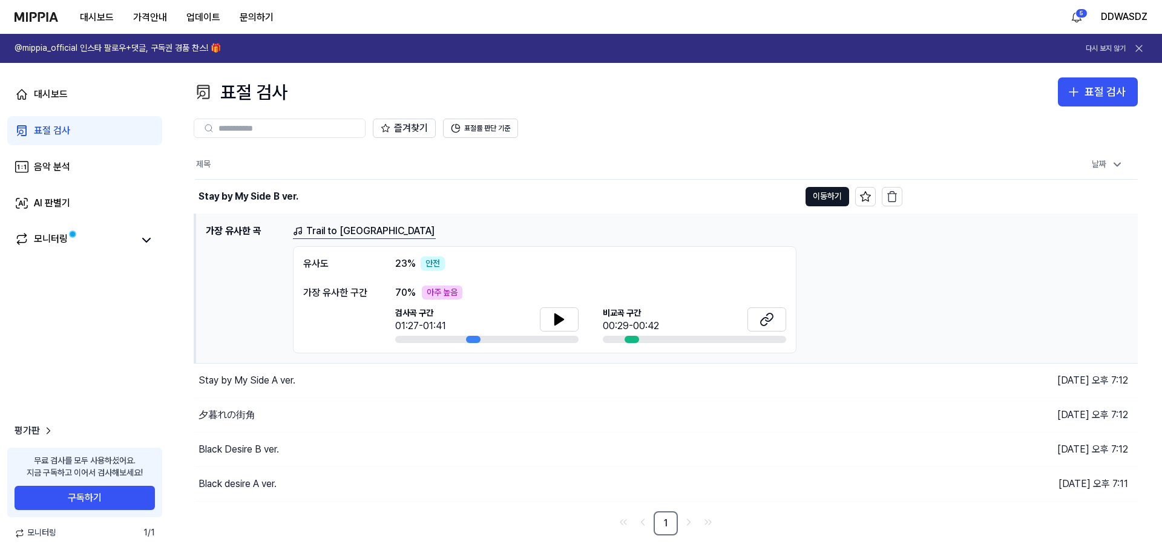
click at [889, 76] on div "표절 검사 표절 검사 표절 검사 음악 분석 AI 판별기 즐겨찾기 표절률 판단 기준 제목 날짜 Stay by My Side B ver. 이동하기…" at bounding box center [666, 309] width 993 height 493
click at [744, 106] on div "표절 검사 표절 검사" at bounding box center [666, 91] width 944 height 29
drag, startPoint x: 539, startPoint y: 153, endPoint x: 547, endPoint y: 165, distance: 14.1
click at [550, 158] on th "제목" at bounding box center [549, 164] width 708 height 29
